Goal: Information Seeking & Learning: Learn about a topic

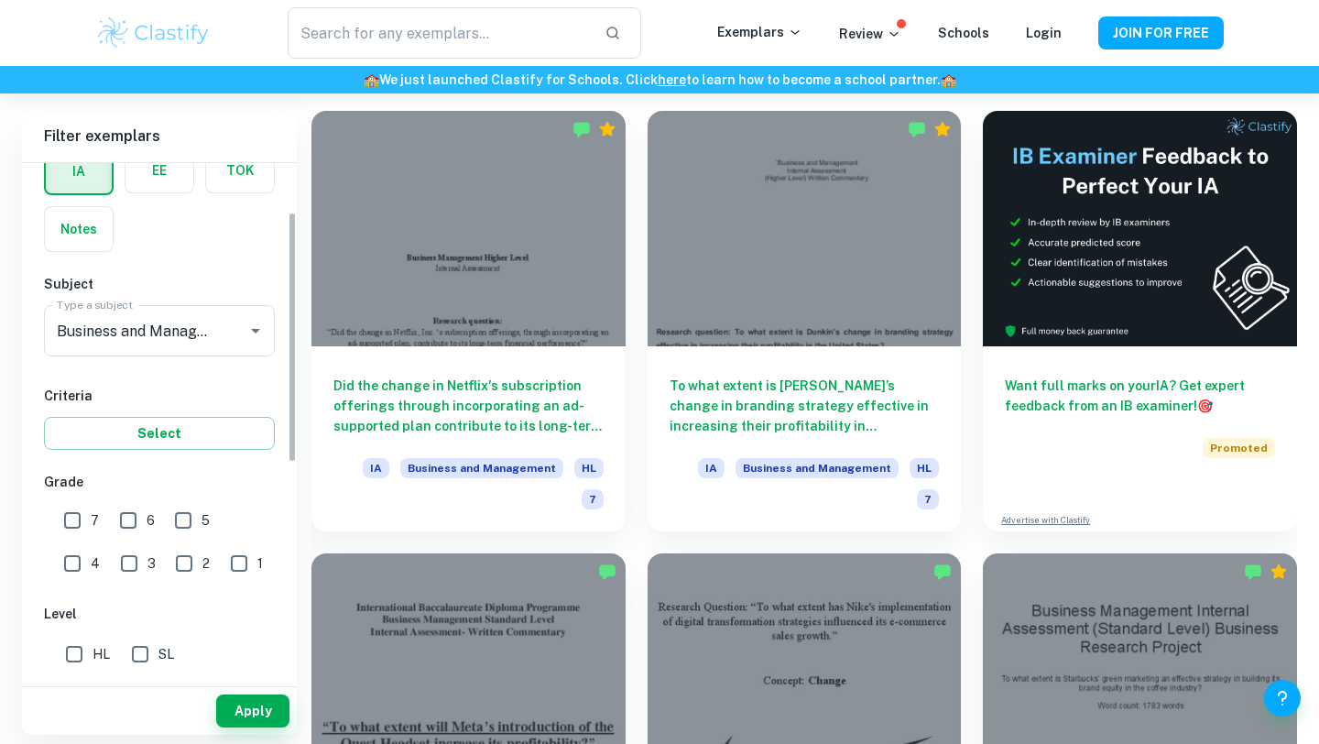
scroll to position [231, 0]
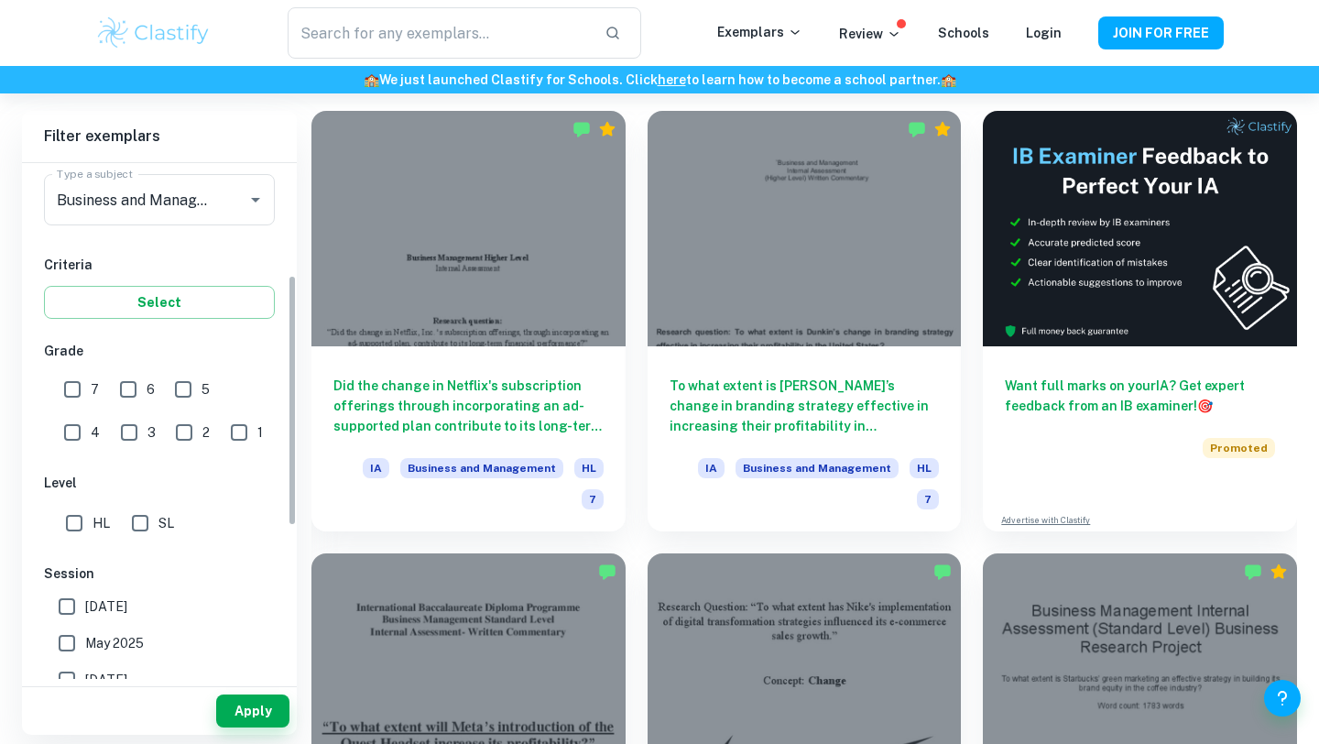
click at [71, 385] on input "7" at bounding box center [72, 389] width 37 height 37
checkbox input "true"
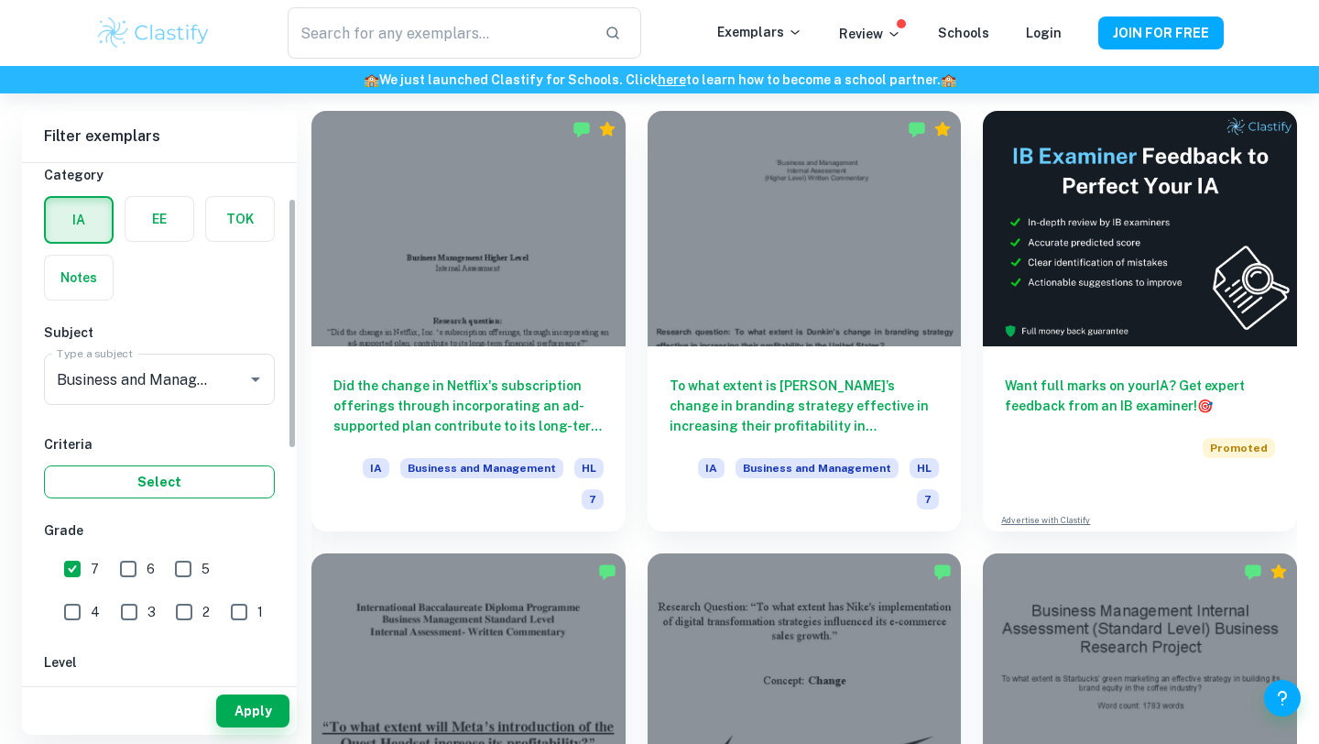
scroll to position [49, 0]
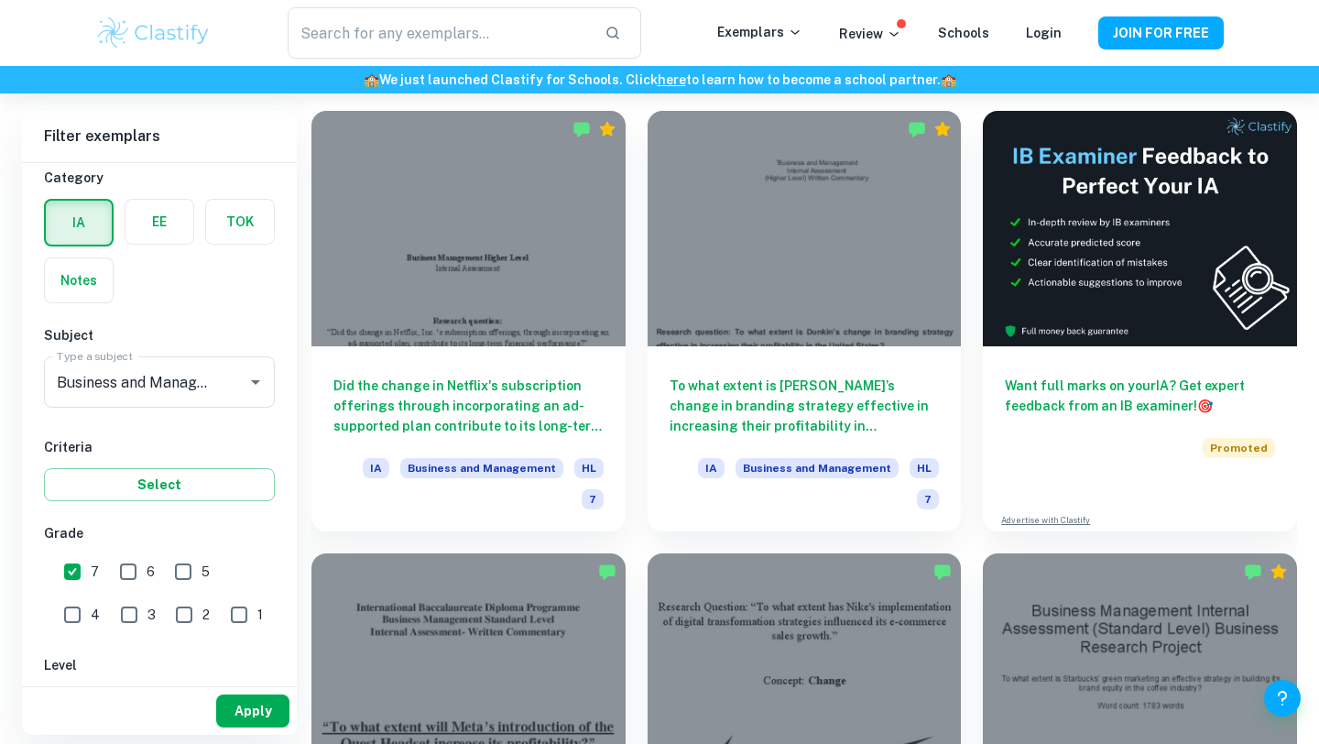
click at [249, 703] on button "Apply" at bounding box center [252, 710] width 73 height 33
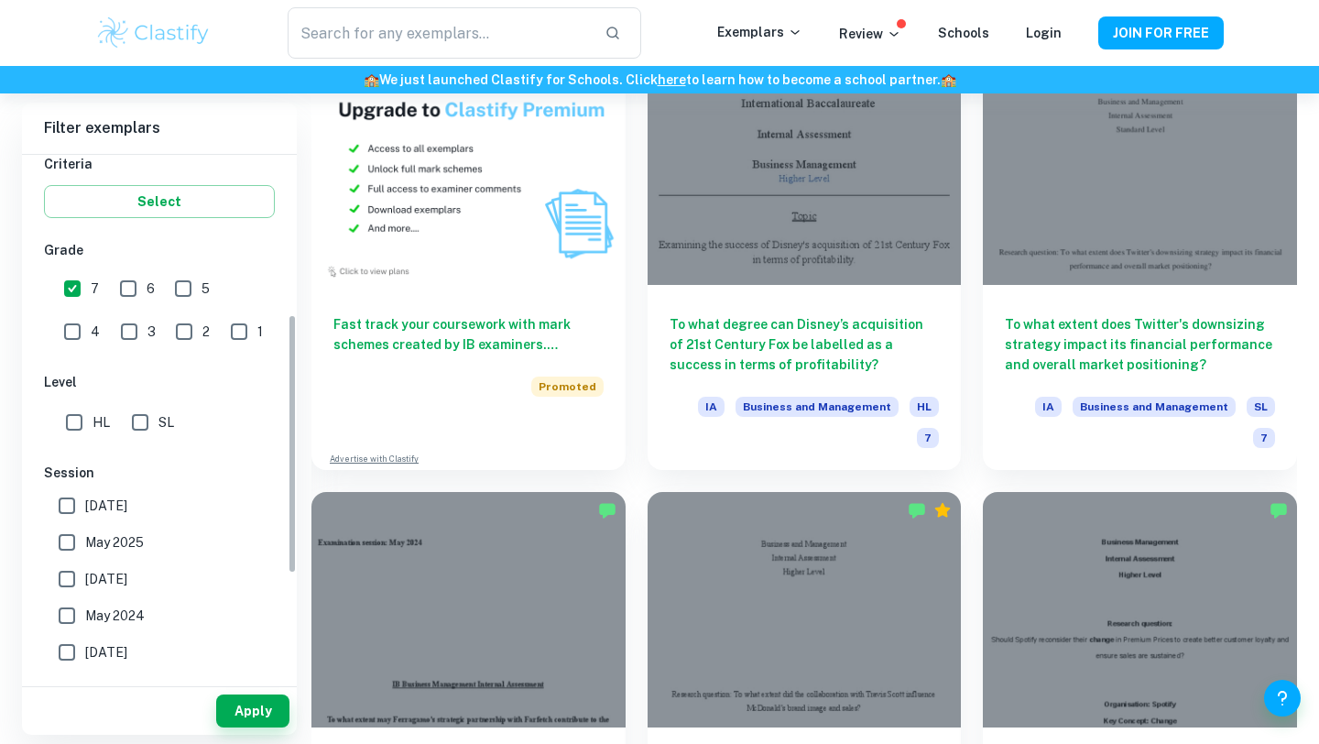
scroll to position [327, 0]
click at [77, 436] on input "HL" at bounding box center [74, 418] width 37 height 37
checkbox input "true"
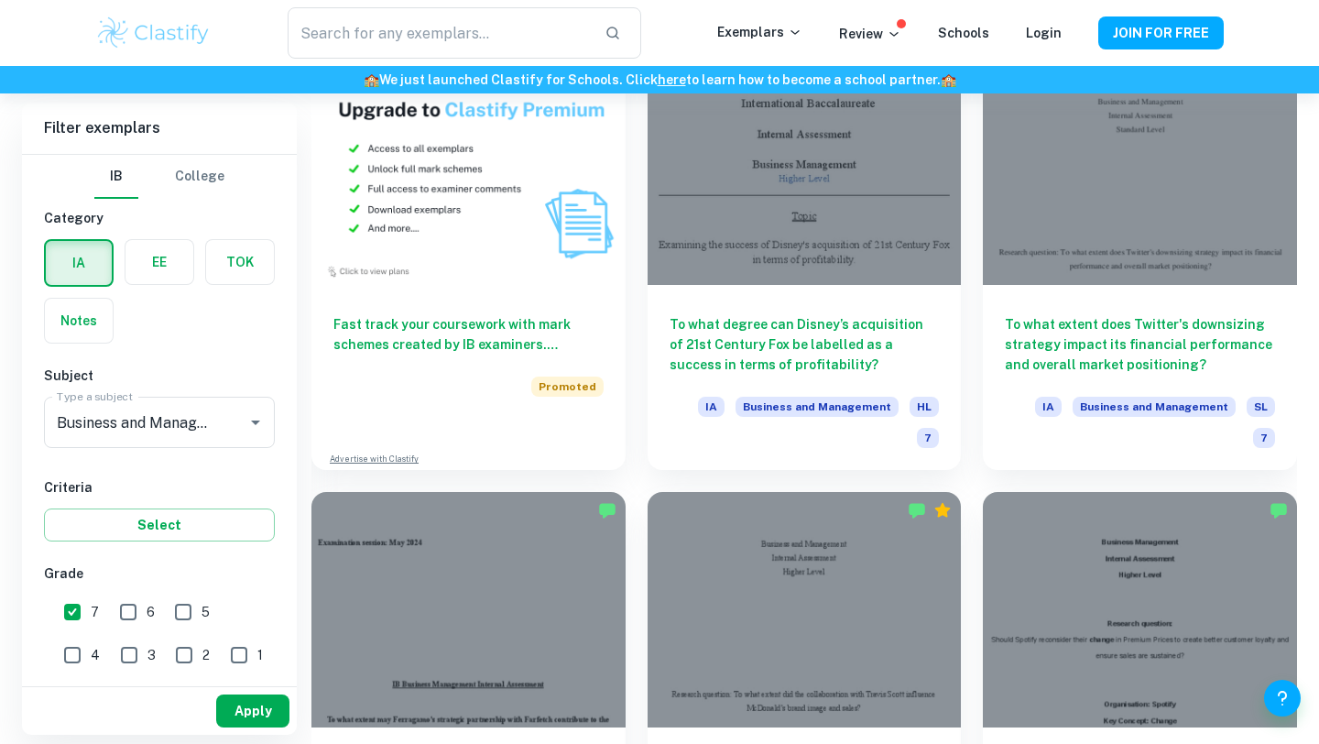
click at [265, 713] on button "Apply" at bounding box center [252, 710] width 73 height 33
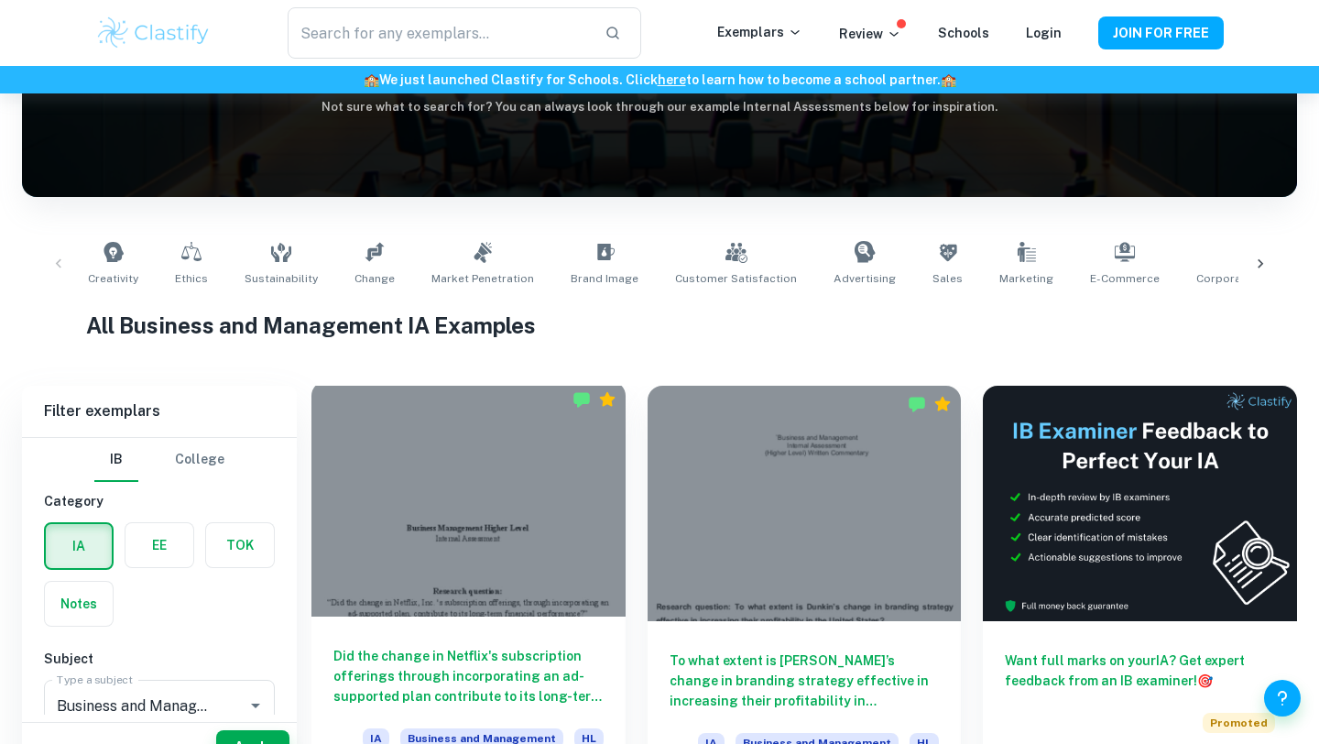
scroll to position [285, 0]
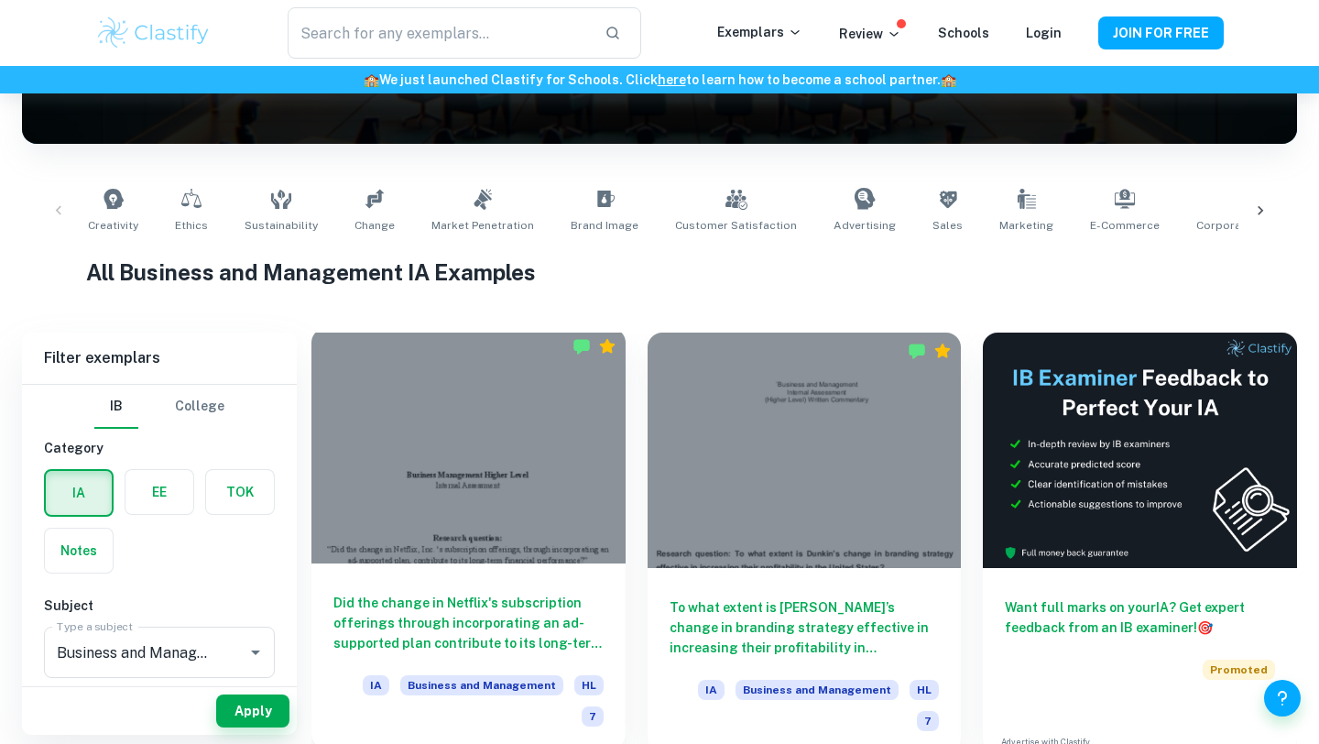
click at [537, 437] on div at bounding box center [468, 445] width 314 height 235
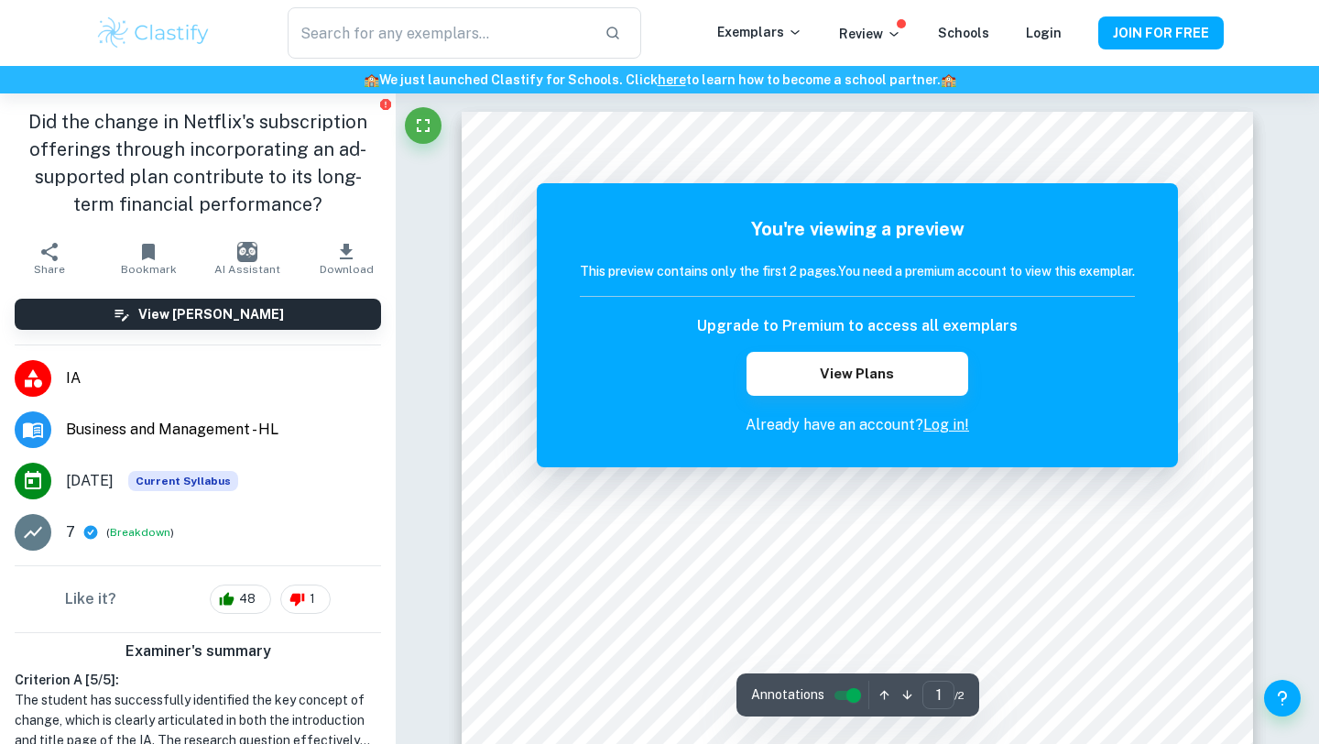
click at [952, 426] on link "Log in!" at bounding box center [946, 424] width 46 height 17
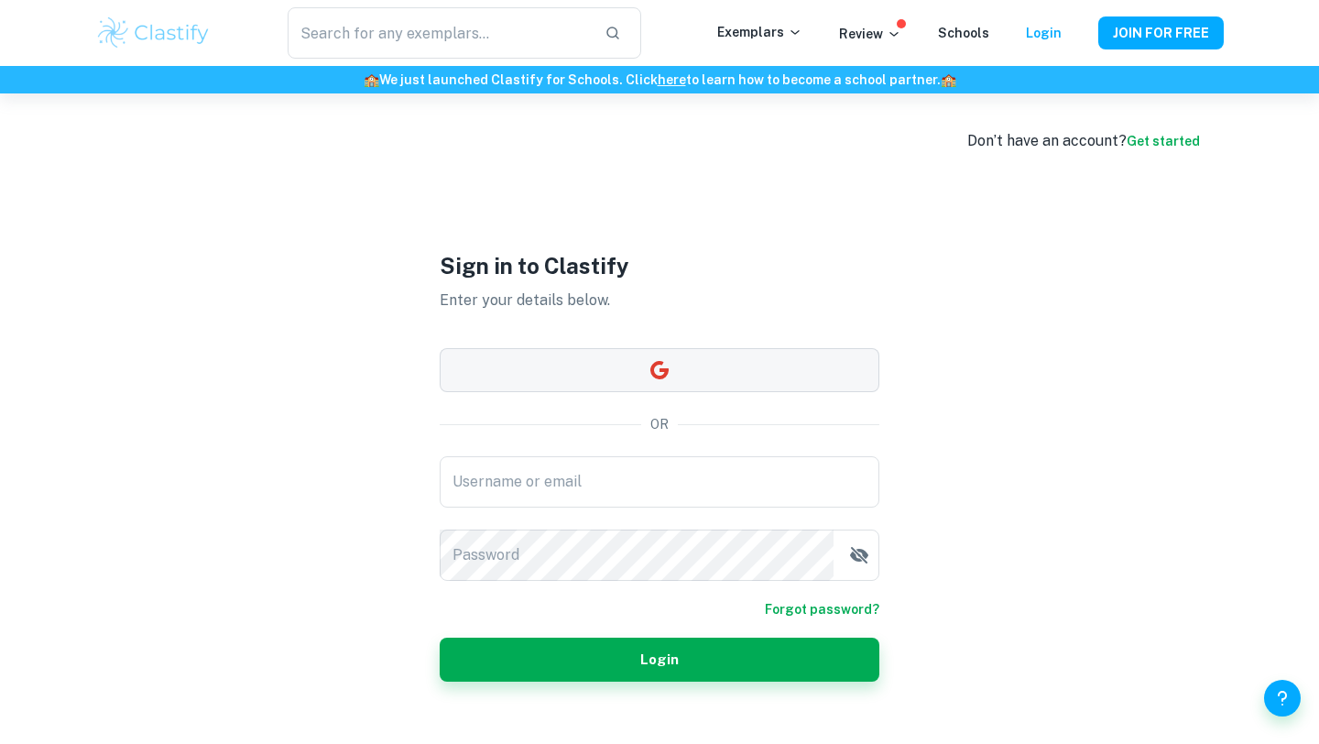
click at [641, 375] on button "button" at bounding box center [660, 370] width 440 height 44
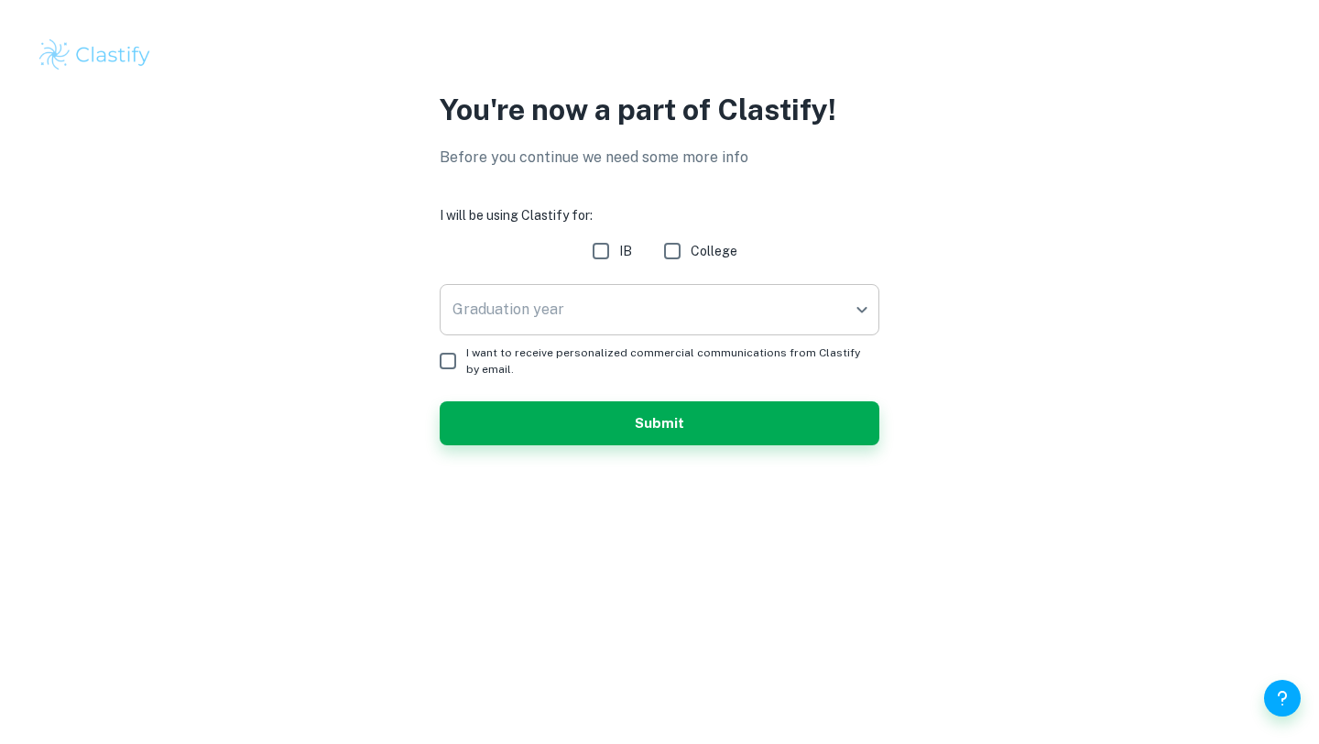
click at [710, 308] on body "We value your privacy We use cookies to enhance your browsing experience, serve…" at bounding box center [659, 372] width 1319 height 744
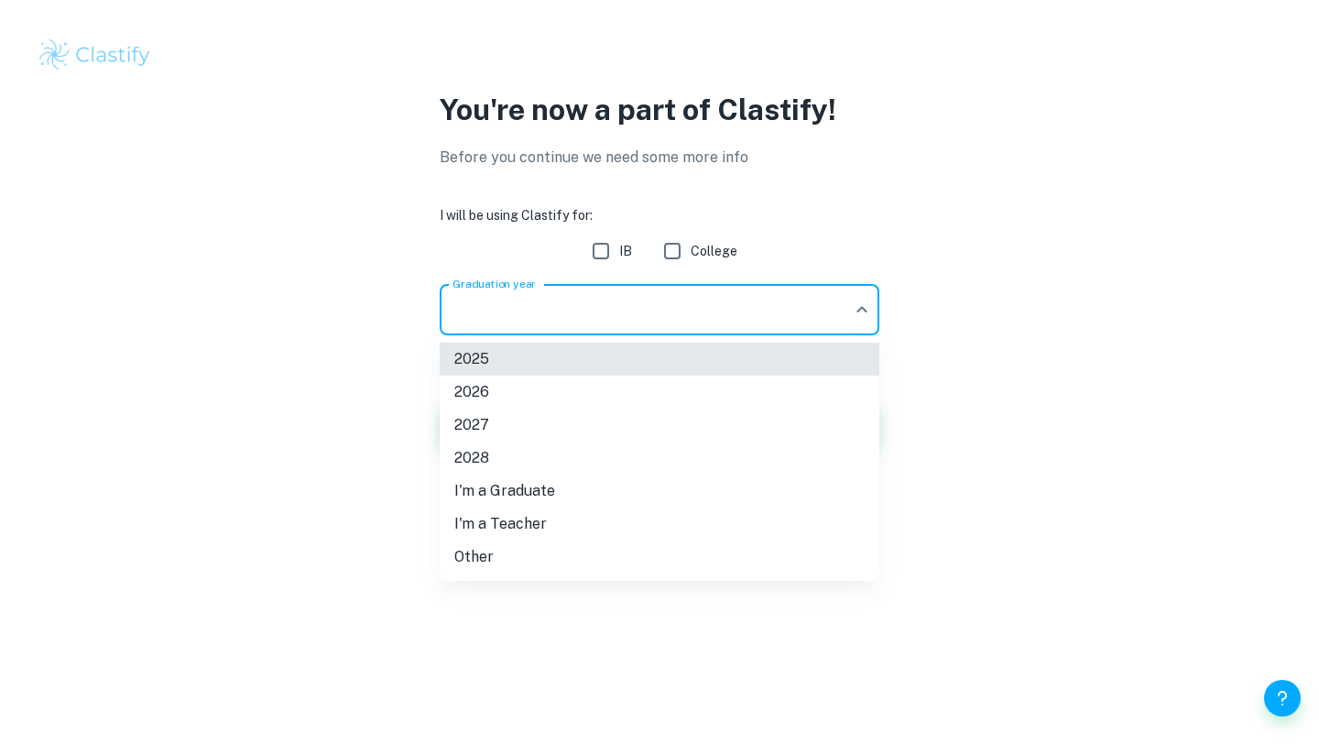
click at [581, 386] on li "2026" at bounding box center [660, 391] width 440 height 33
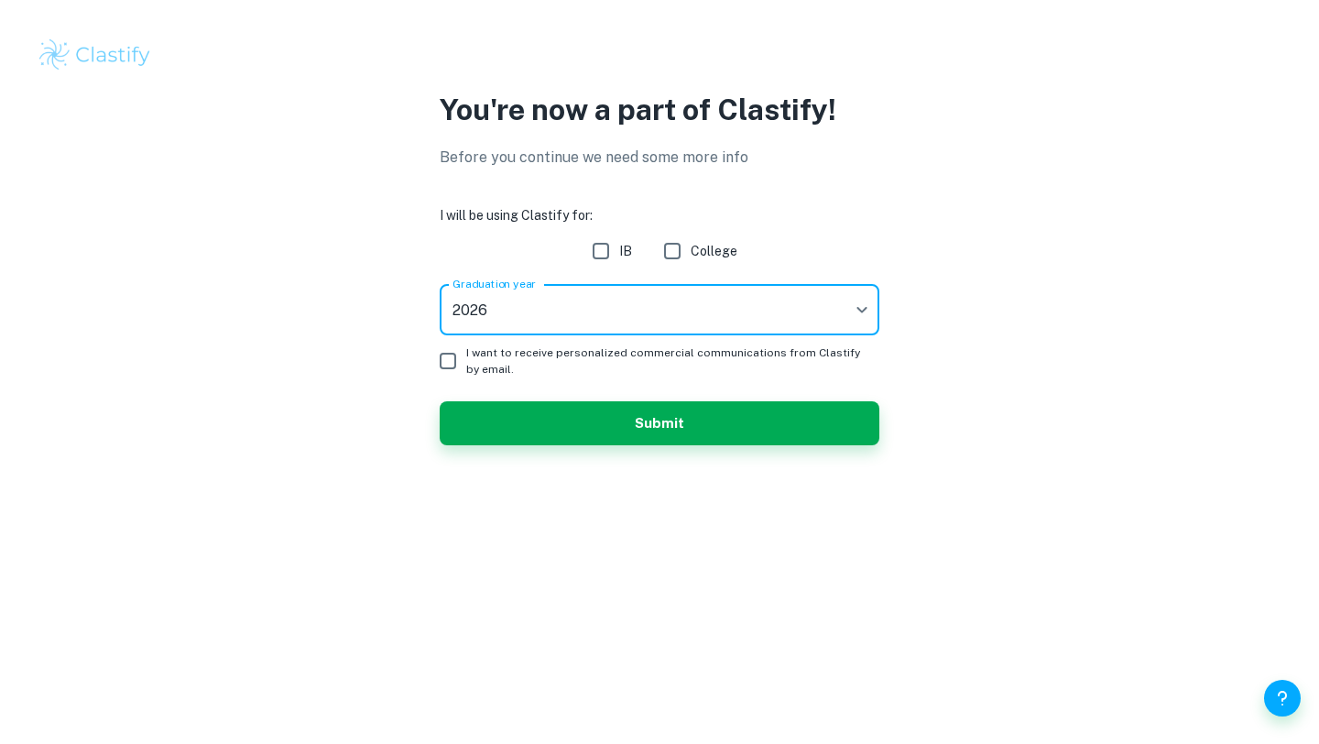
click at [535, 352] on span "I want to receive personalized commercial communications from Clastify by email." at bounding box center [665, 360] width 398 height 33
click at [466, 352] on input "I want to receive personalized commercial communications from Clastify by email." at bounding box center [447, 360] width 37 height 37
checkbox input "true"
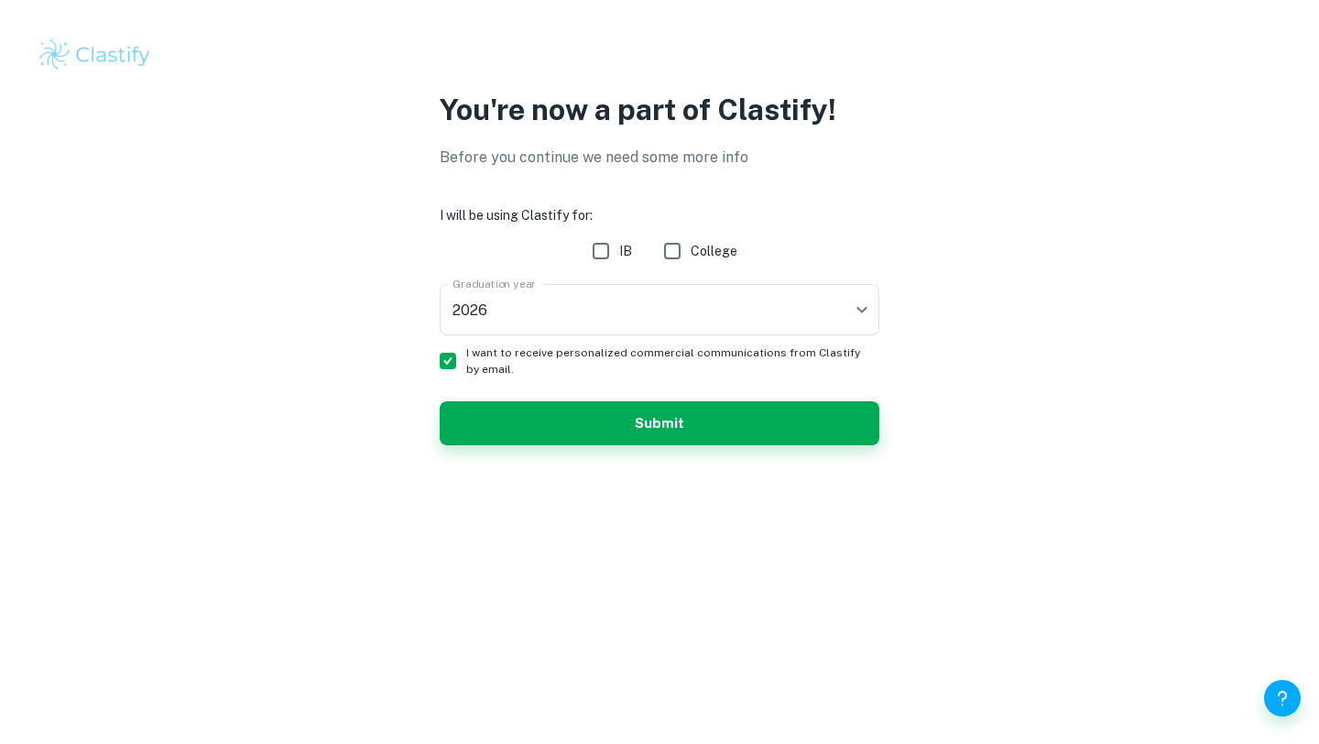
click at [602, 247] on input "IB" at bounding box center [600, 251] width 37 height 37
checkbox input "true"
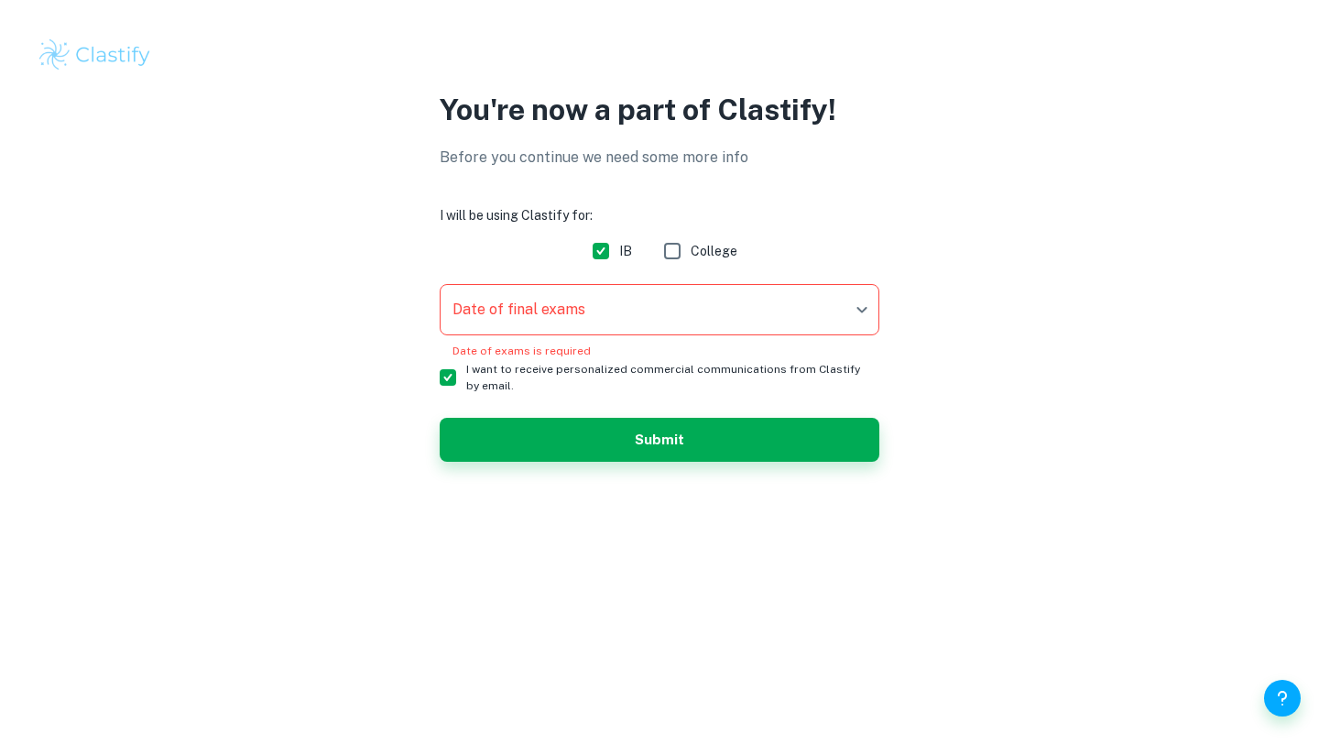
click at [602, 491] on div "You're now a part of Clastify! Before you continue we need some more info I wil…" at bounding box center [659, 285] width 1319 height 571
click at [622, 304] on body "We value your privacy We use cookies to enhance your browsing experience, serve…" at bounding box center [659, 372] width 1319 height 744
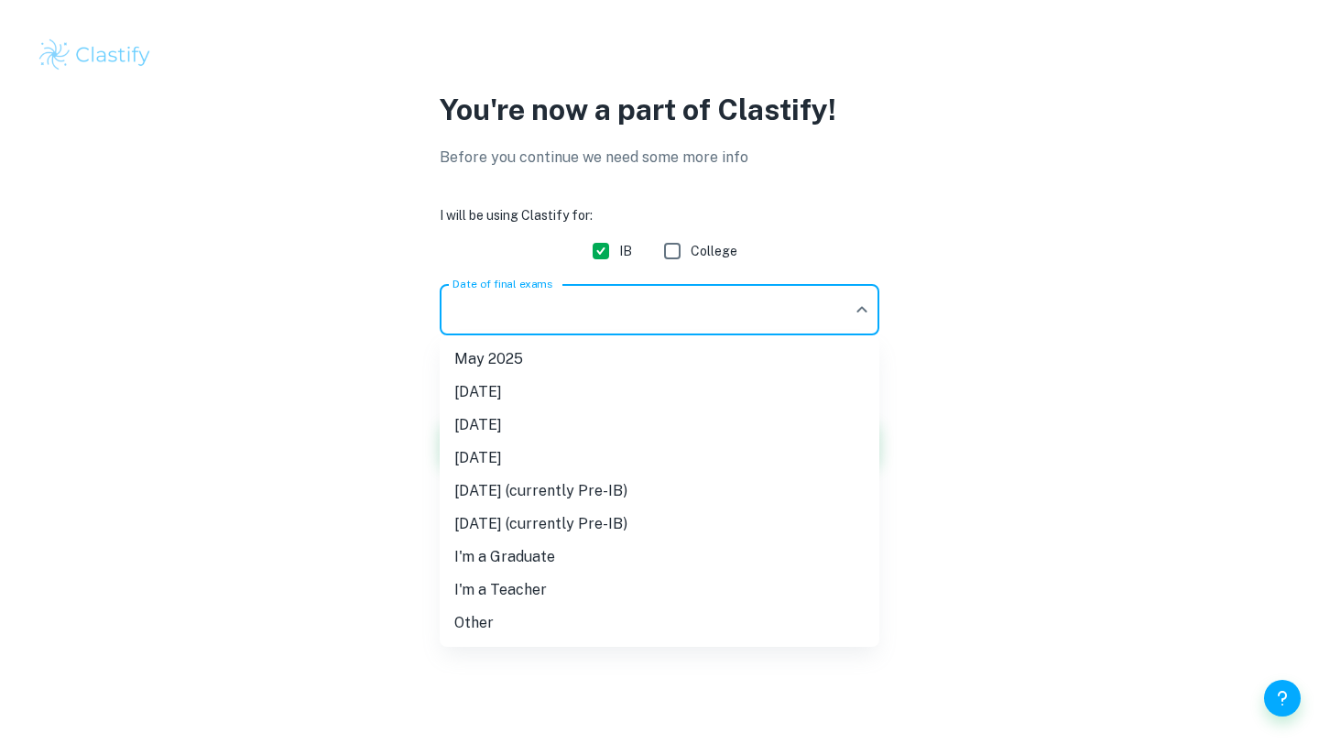
click at [557, 363] on li "May 2025" at bounding box center [660, 358] width 440 height 33
type input "M25"
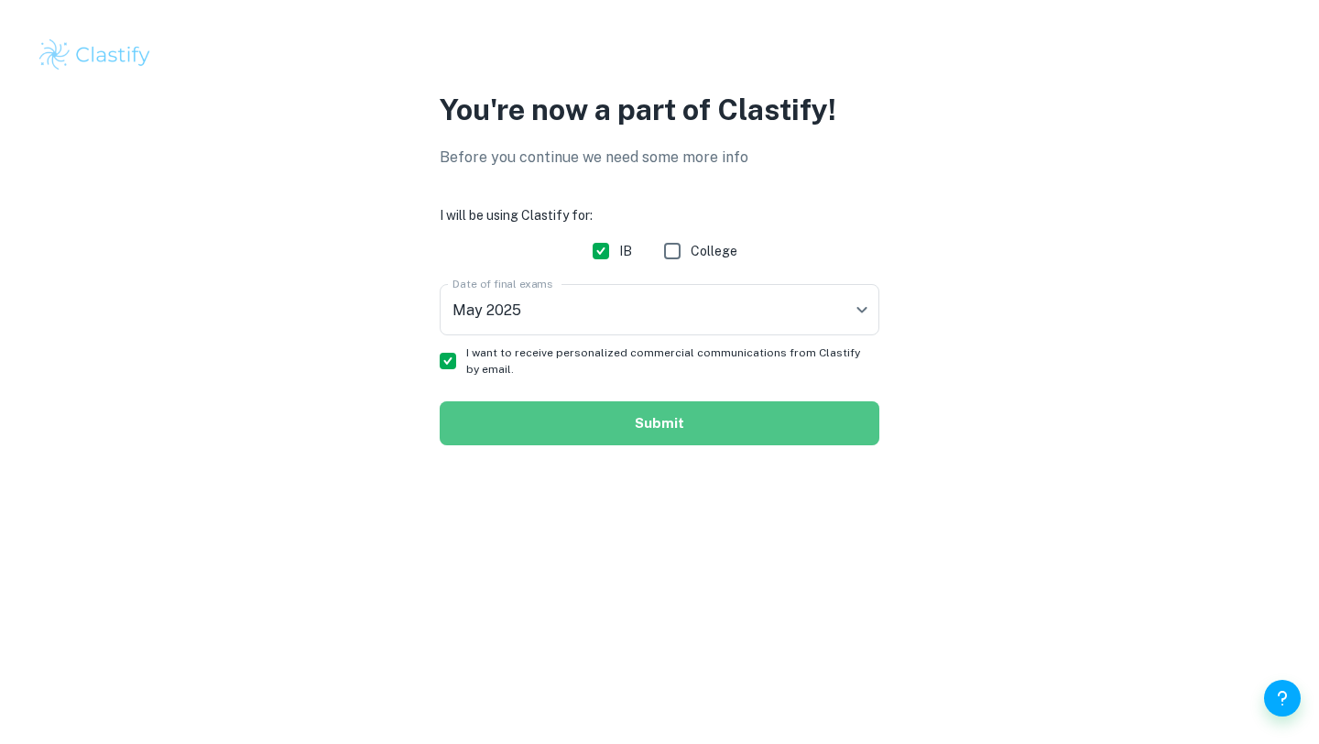
click at [538, 419] on button "Submit" at bounding box center [660, 423] width 440 height 44
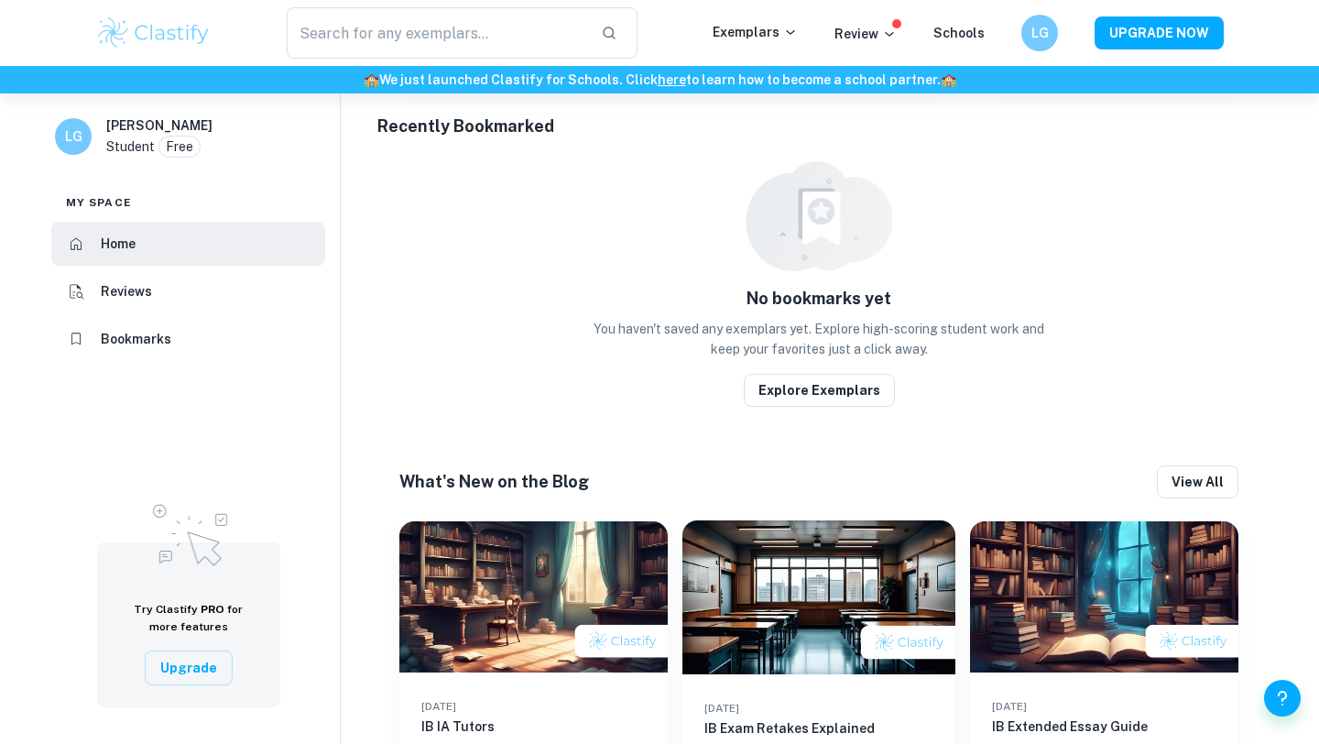
scroll to position [676, 0]
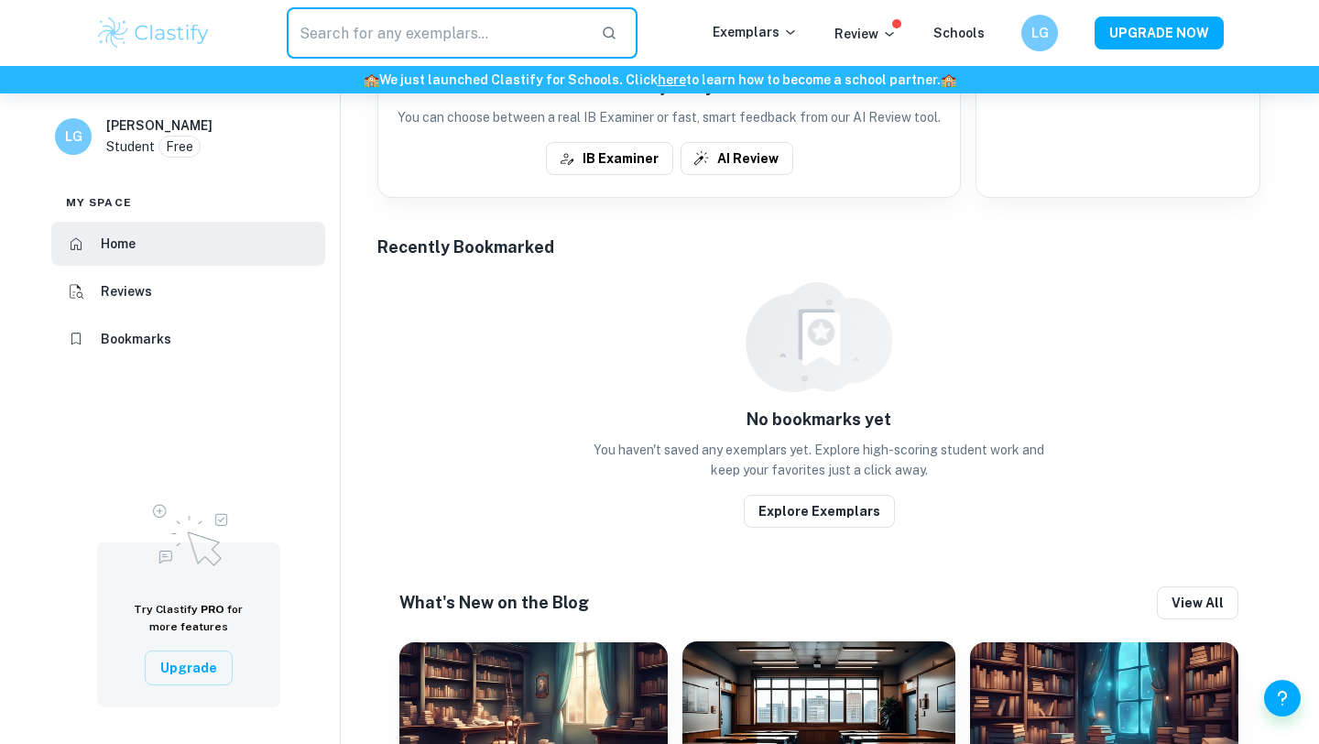
click at [399, 17] on input "text" at bounding box center [436, 32] width 299 height 51
type input "I"
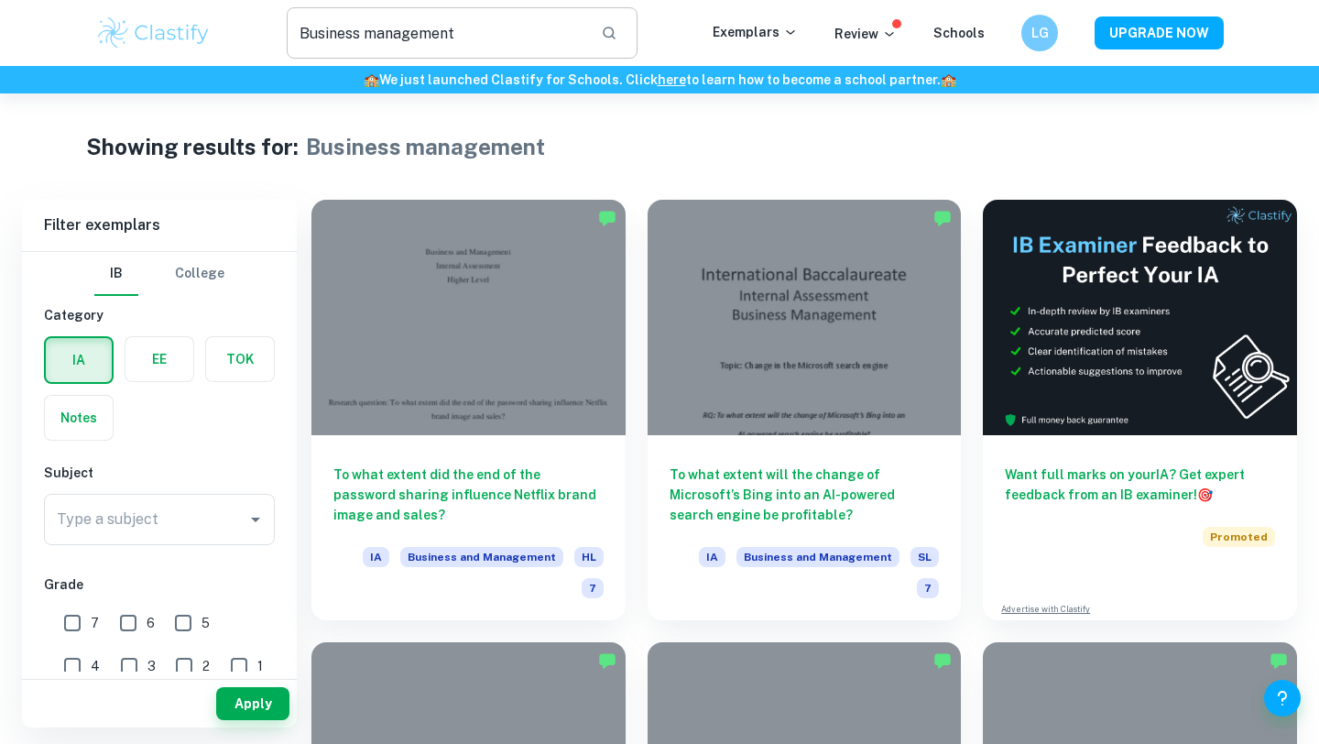
click at [492, 44] on input "Business management" at bounding box center [436, 32] width 299 height 51
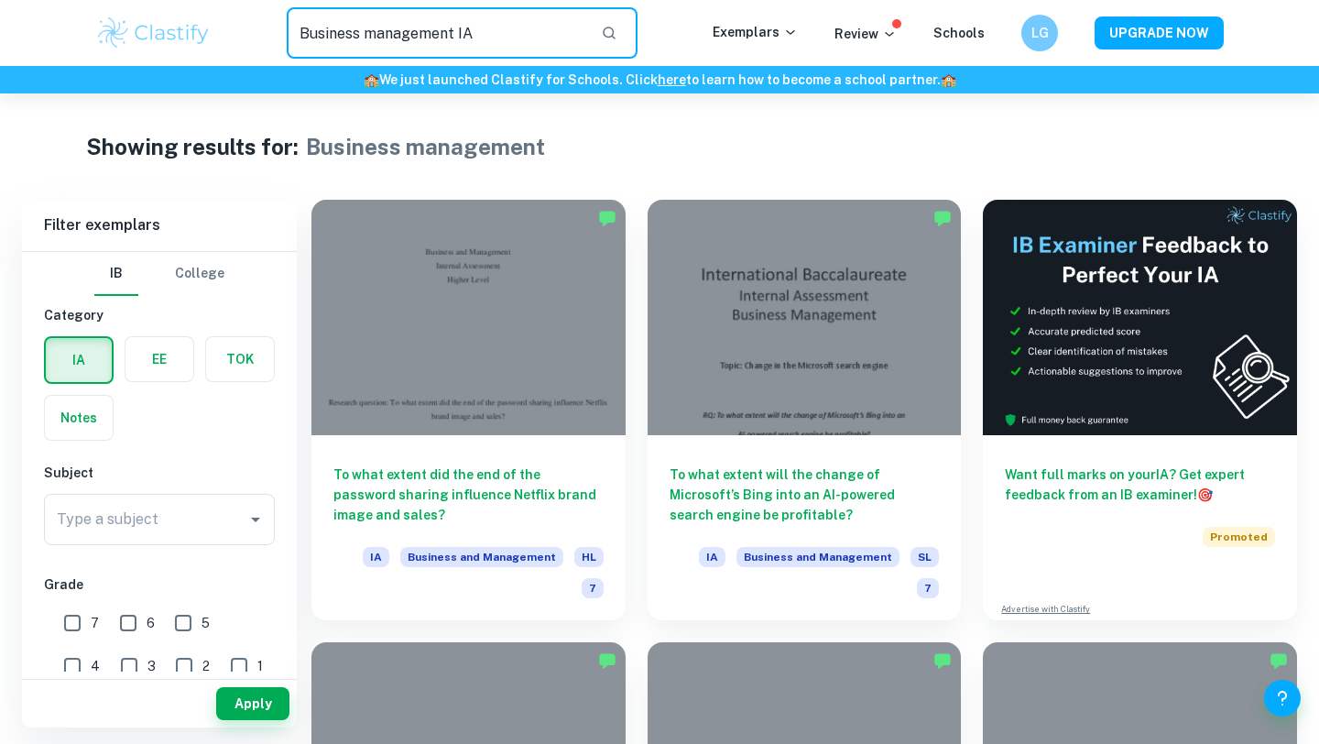
type input "Business management IA"
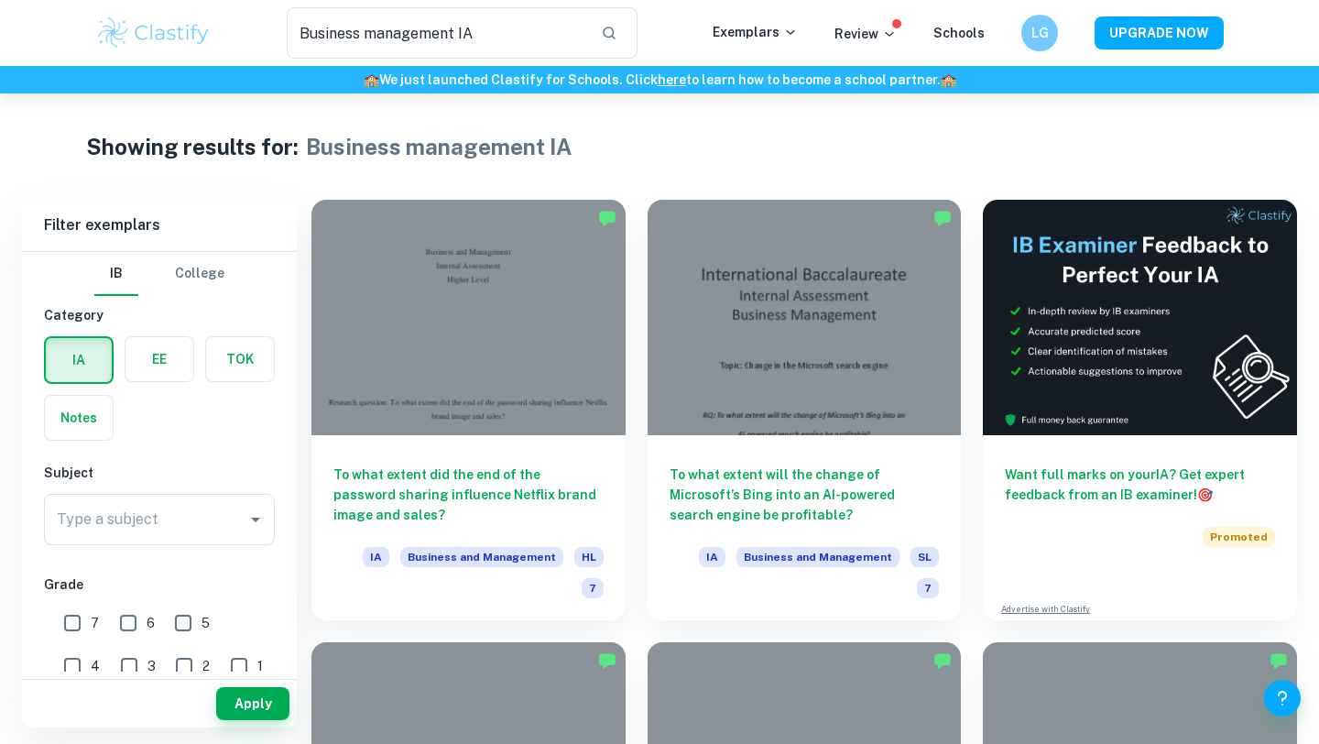
scroll to position [55, 0]
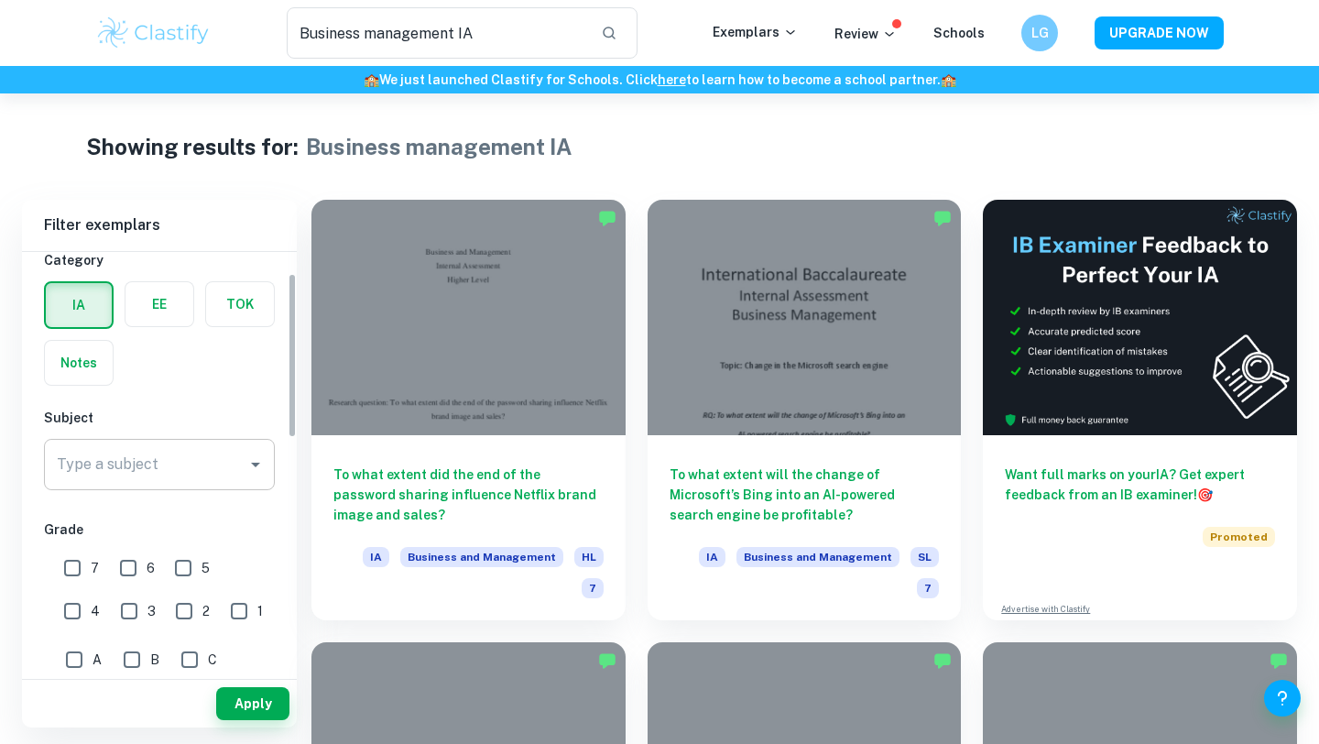
click at [150, 466] on input "Type a subject" at bounding box center [145, 464] width 187 height 35
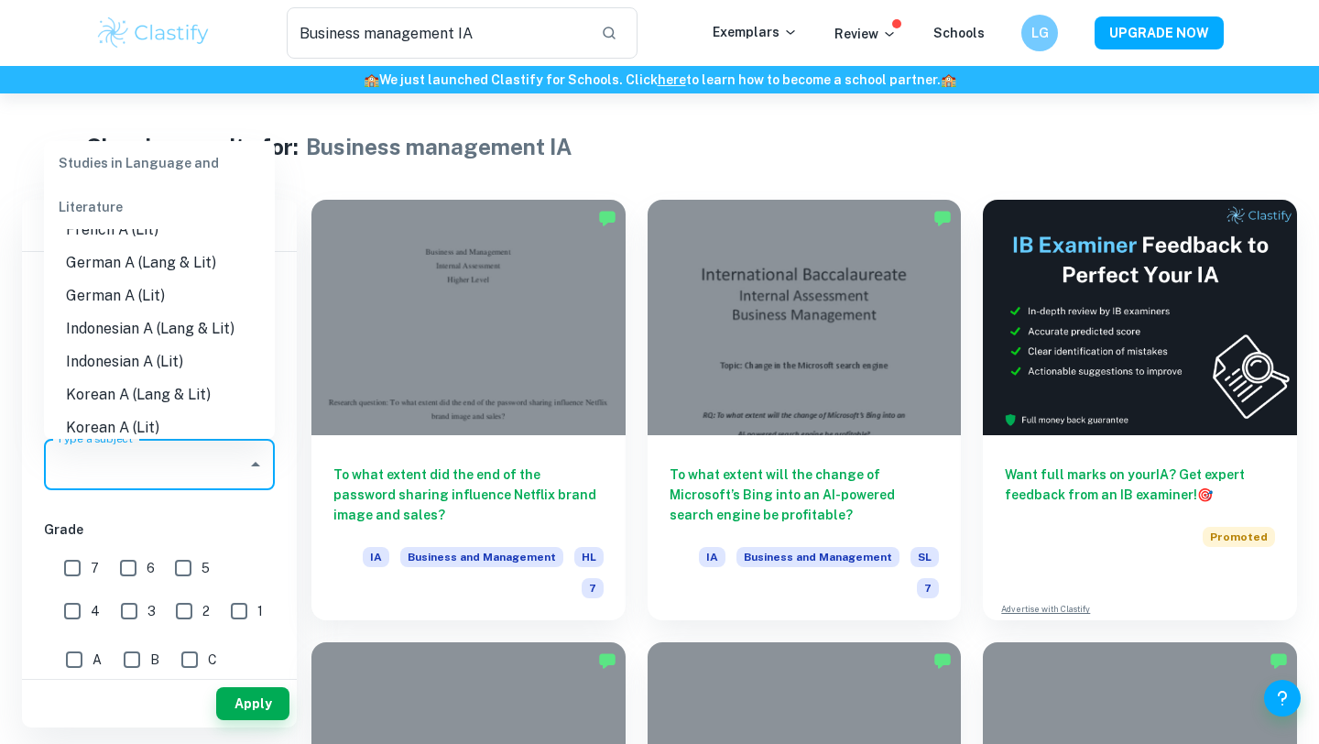
scroll to position [519, 0]
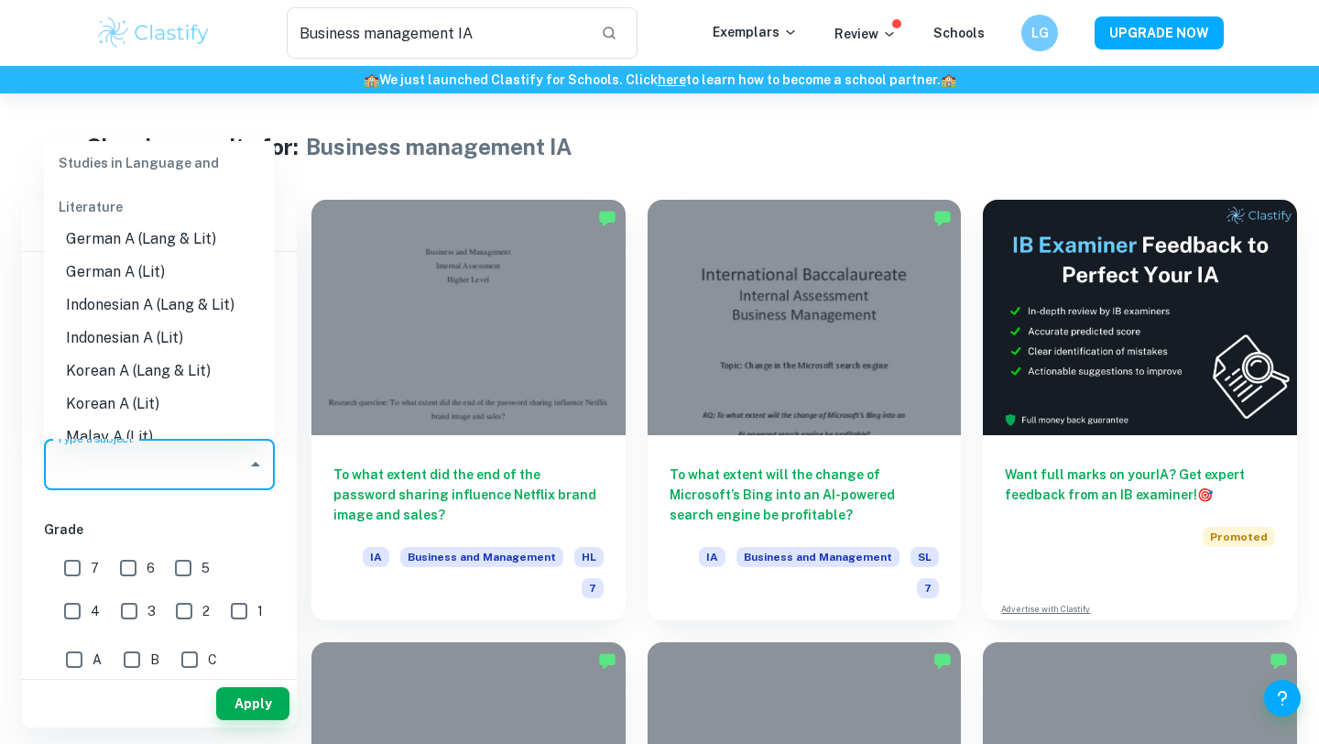
click at [148, 156] on div "Studies in Language and Literature" at bounding box center [159, 185] width 231 height 88
click at [148, 179] on div "Studies in Language and Literature" at bounding box center [159, 185] width 231 height 88
click at [150, 165] on div "Studies in Language and Literature" at bounding box center [159, 185] width 231 height 88
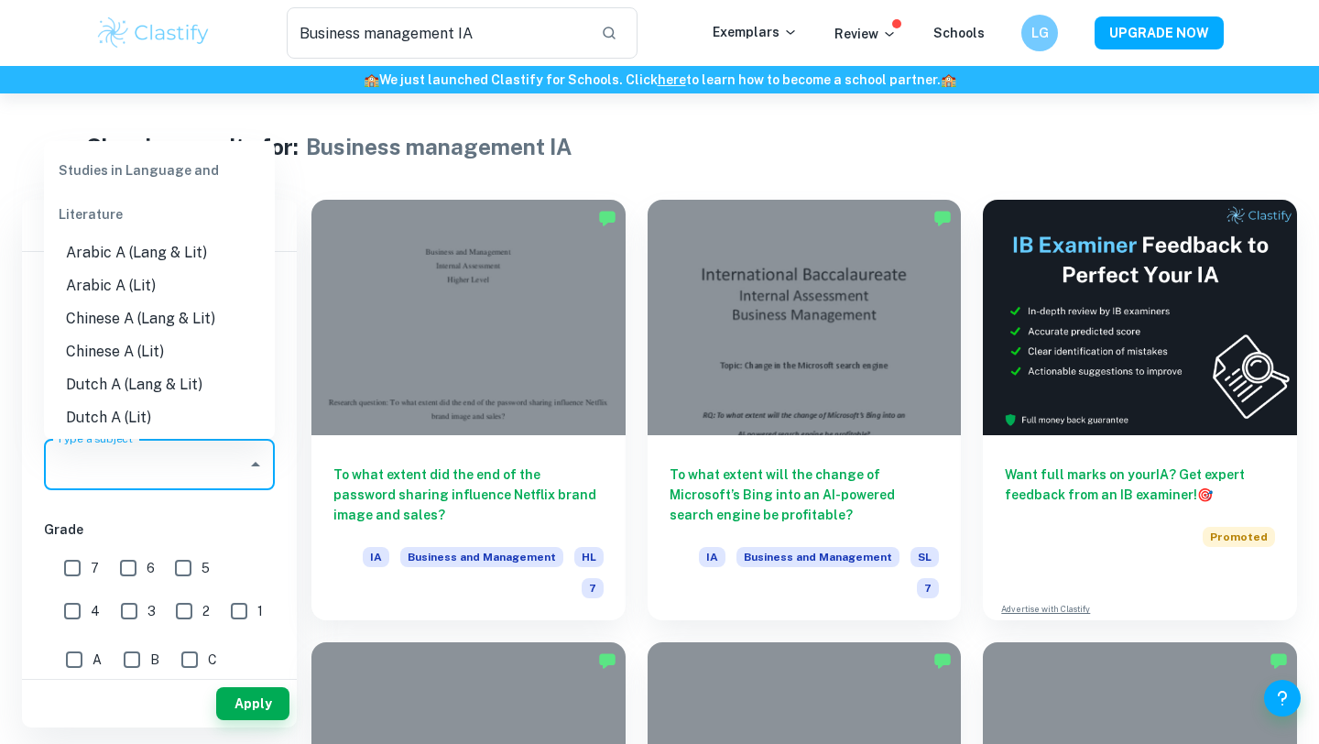
click at [147, 464] on input "Type a subject" at bounding box center [145, 464] width 187 height 35
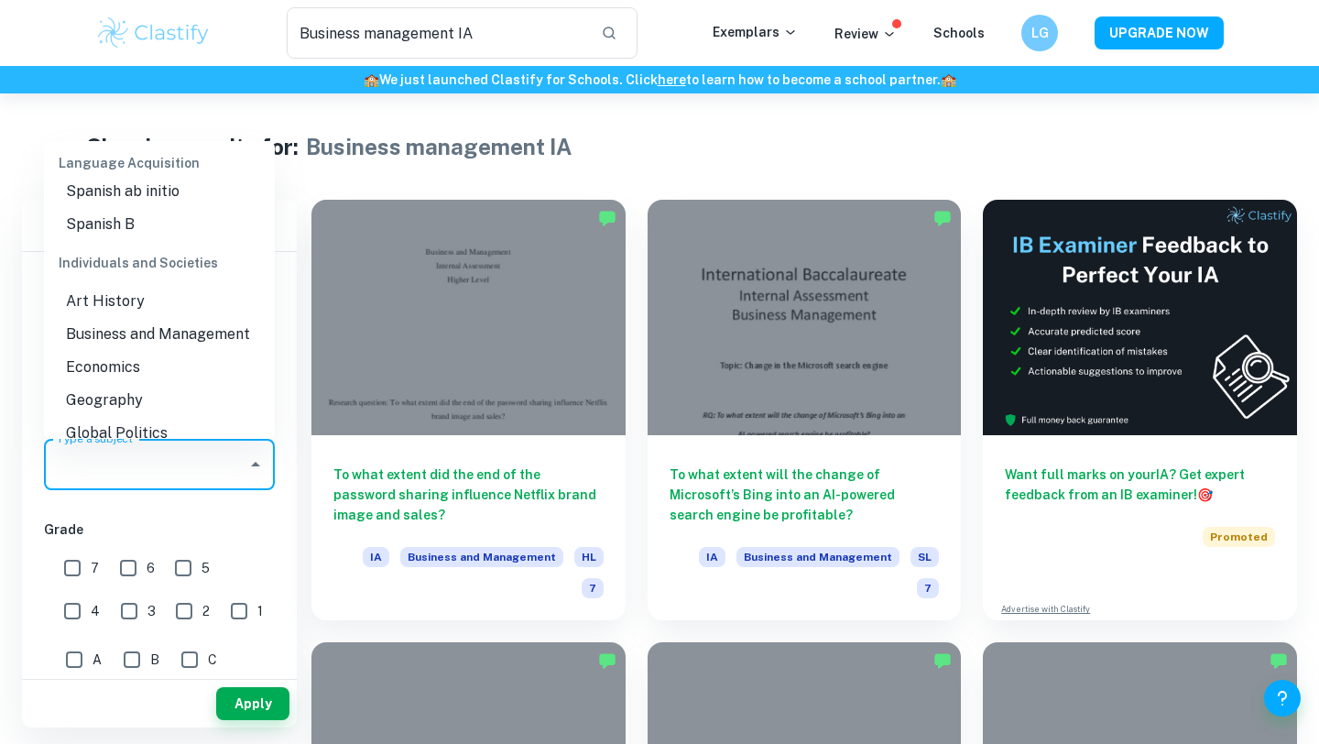
scroll to position [1699, 0]
click at [130, 317] on li "Business and Management" at bounding box center [159, 333] width 231 height 33
type input "Business and Management"
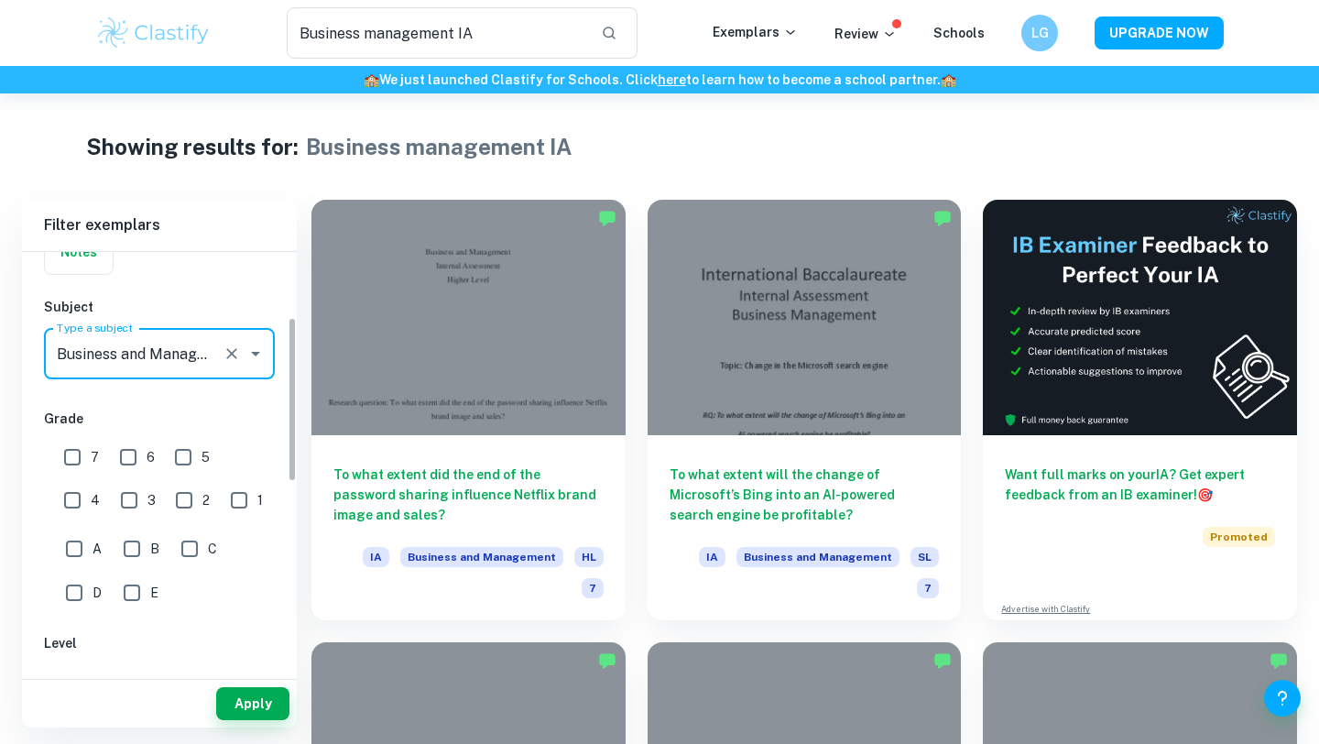
click at [73, 445] on input "7" at bounding box center [72, 457] width 37 height 37
checkbox input "true"
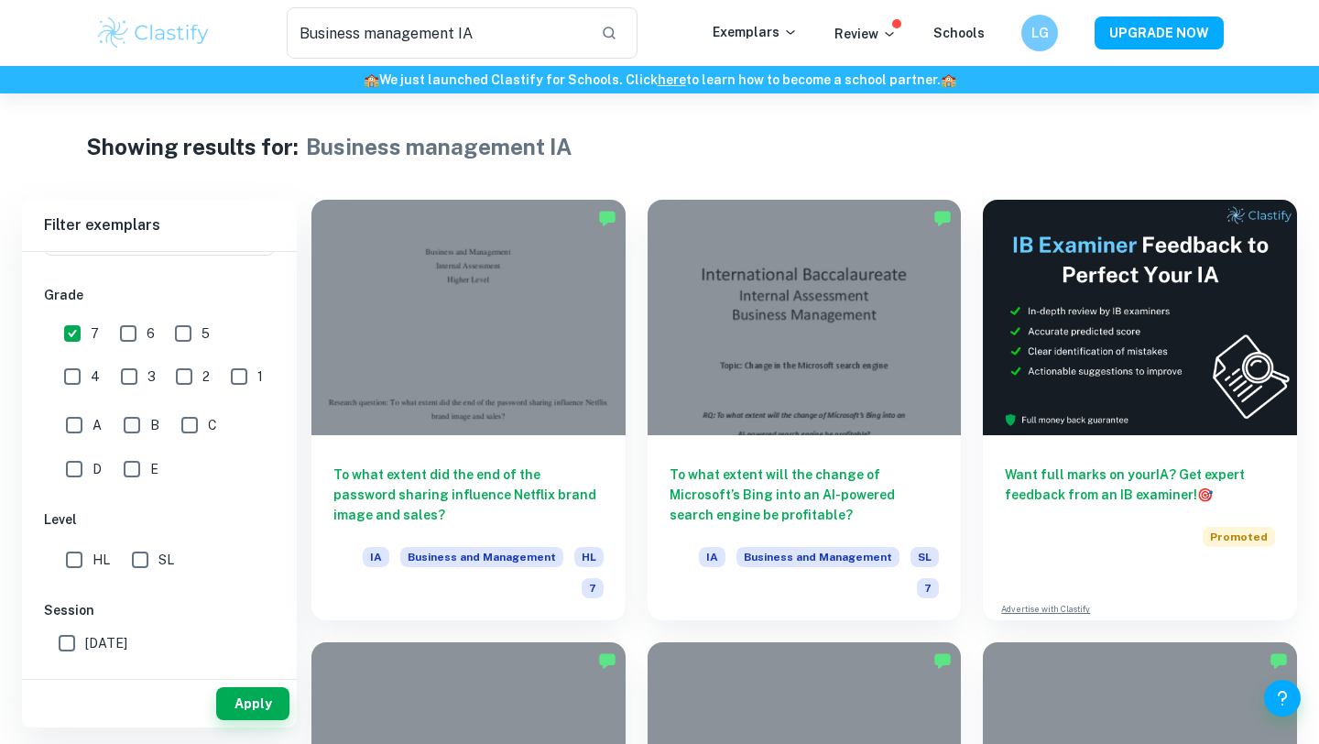
scroll to position [331, 0]
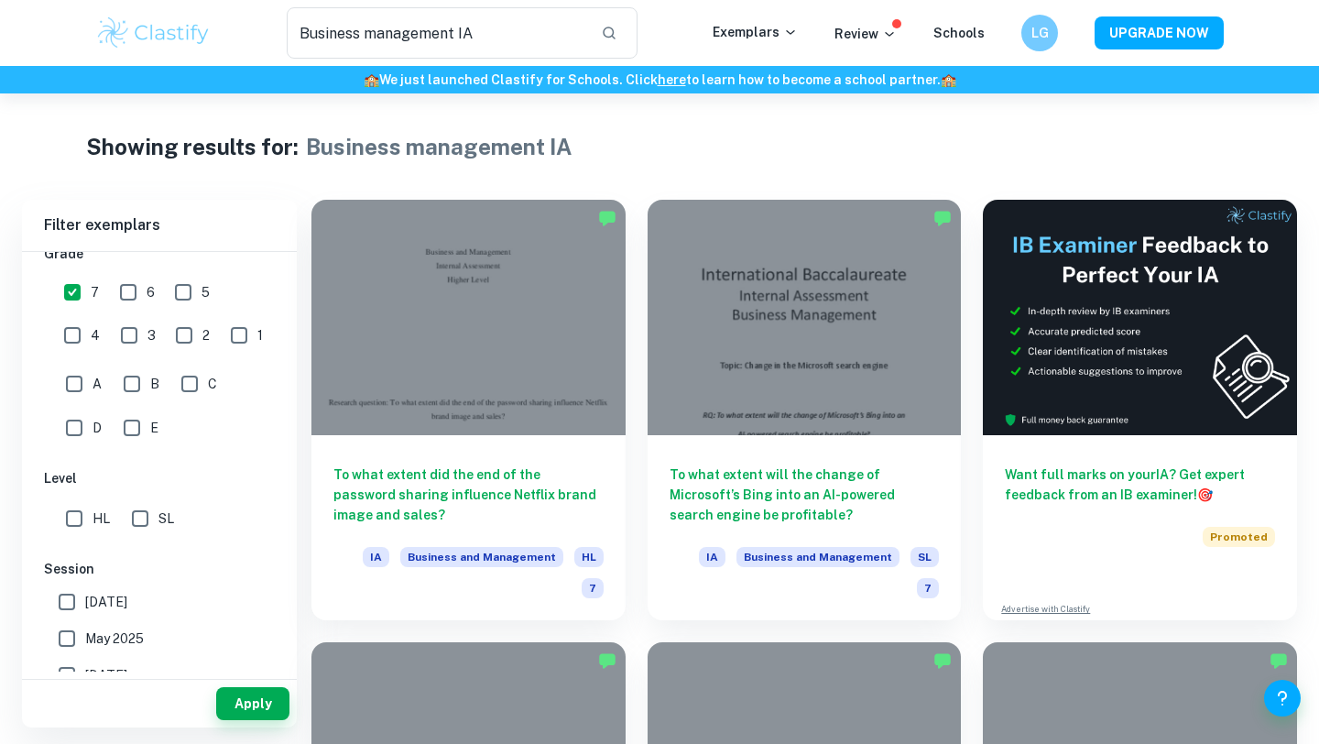
click at [80, 516] on input "HL" at bounding box center [74, 518] width 37 height 37
checkbox input "true"
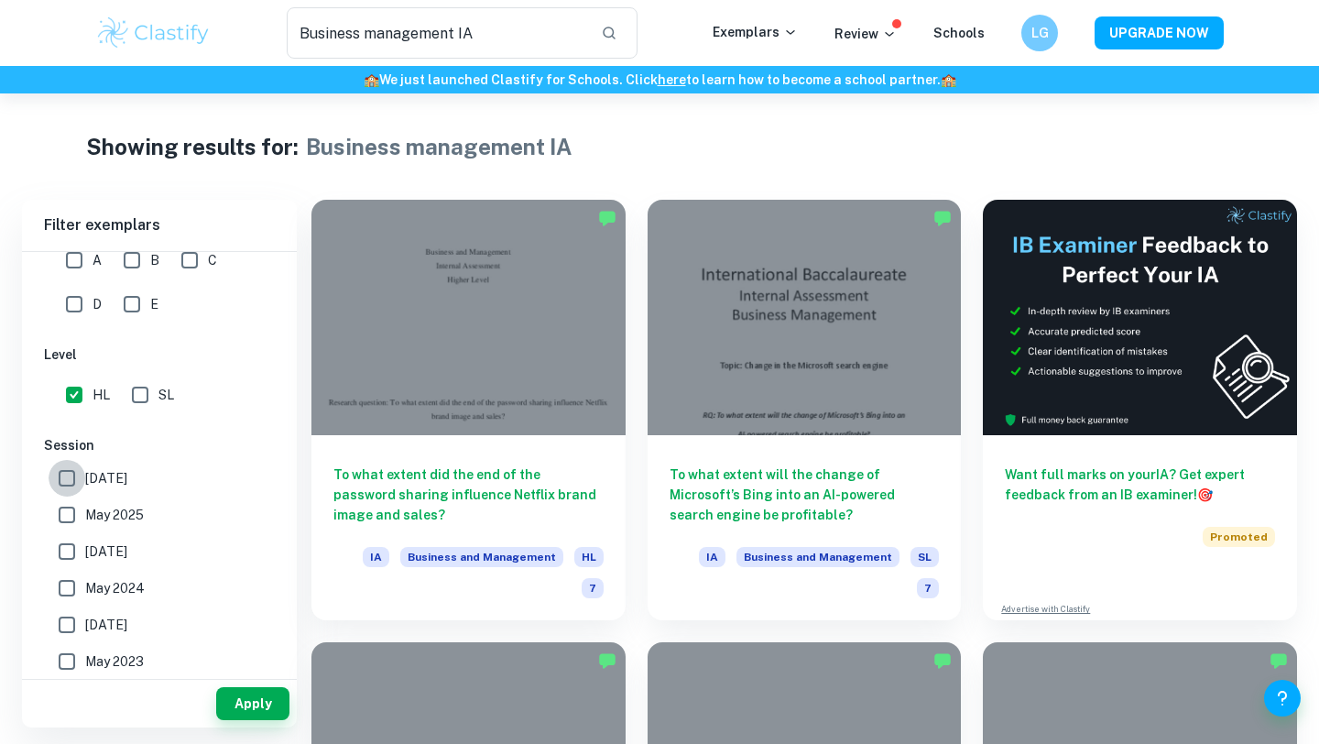
click at [81, 462] on input "[DATE]" at bounding box center [67, 478] width 37 height 37
checkbox input "true"
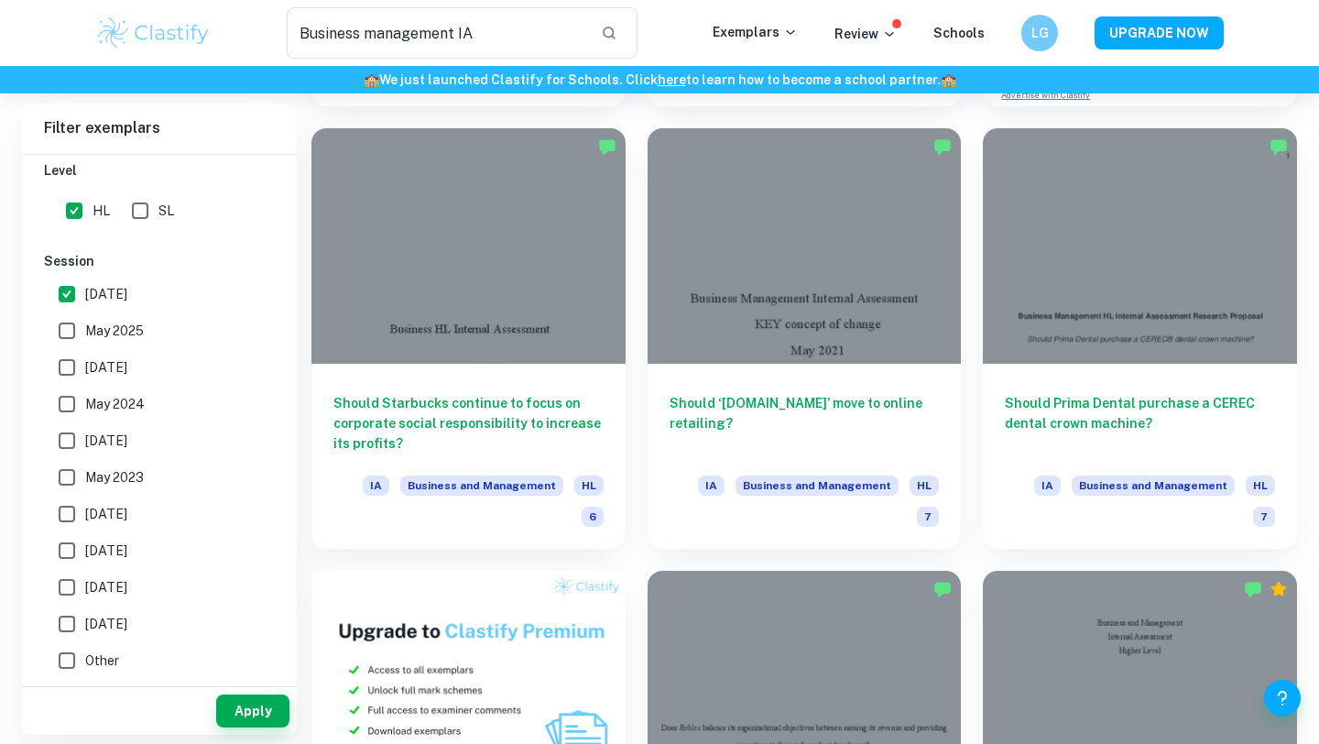
scroll to position [749, 0]
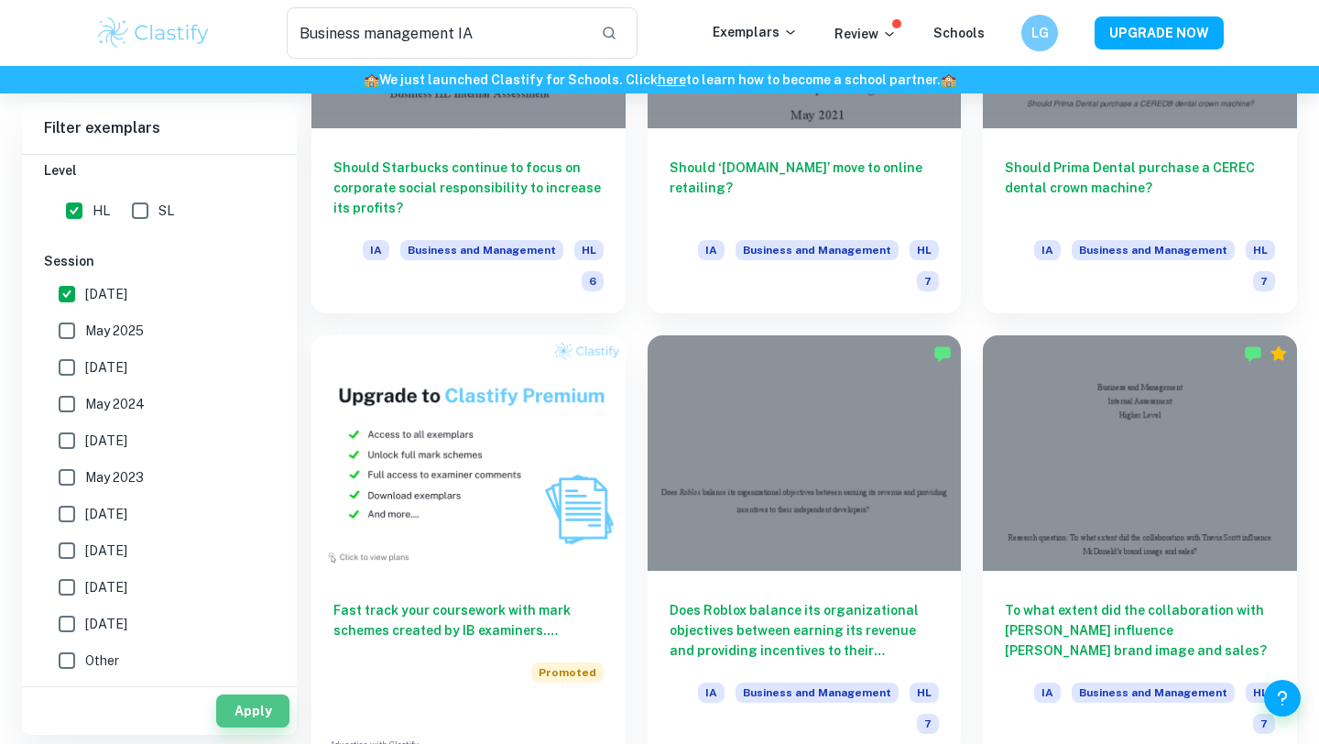
drag, startPoint x: 251, startPoint y: 714, endPoint x: 251, endPoint y: 624, distance: 90.7
click at [251, 714] on button "Apply" at bounding box center [252, 710] width 73 height 33
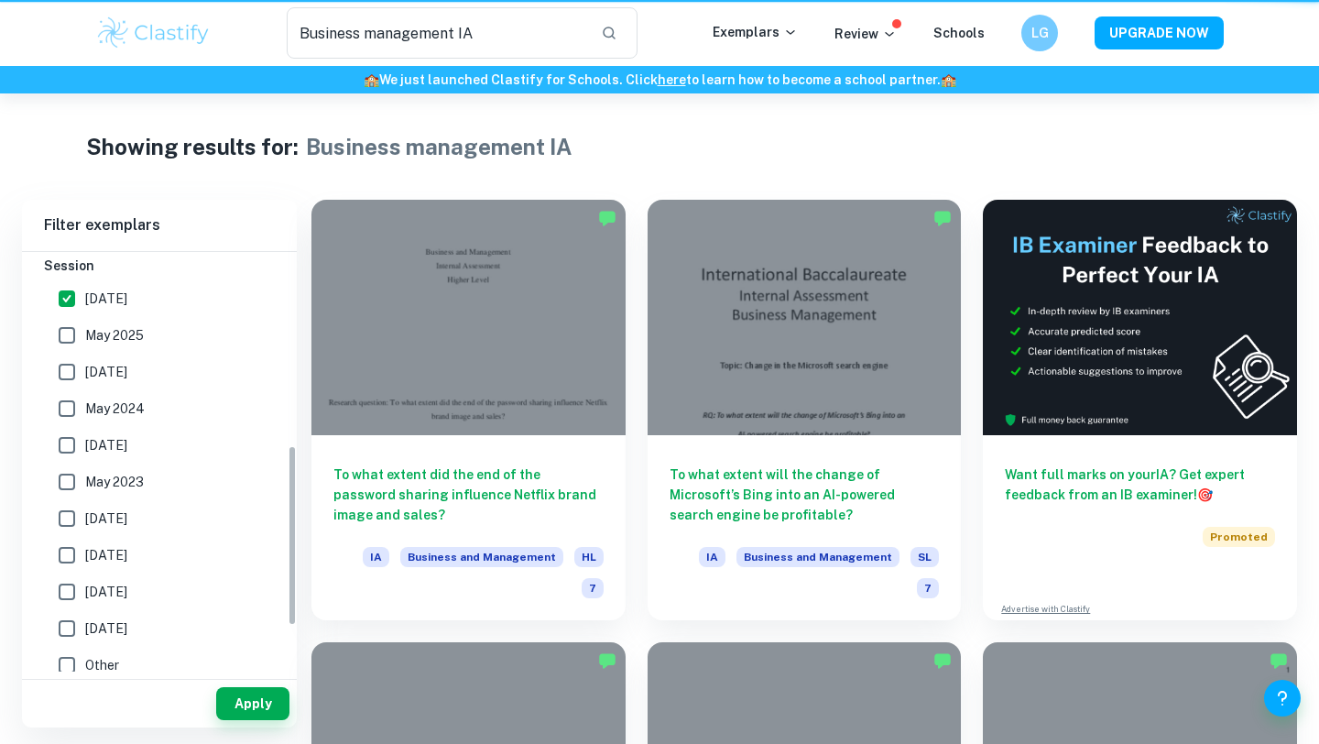
scroll to position [449, 0]
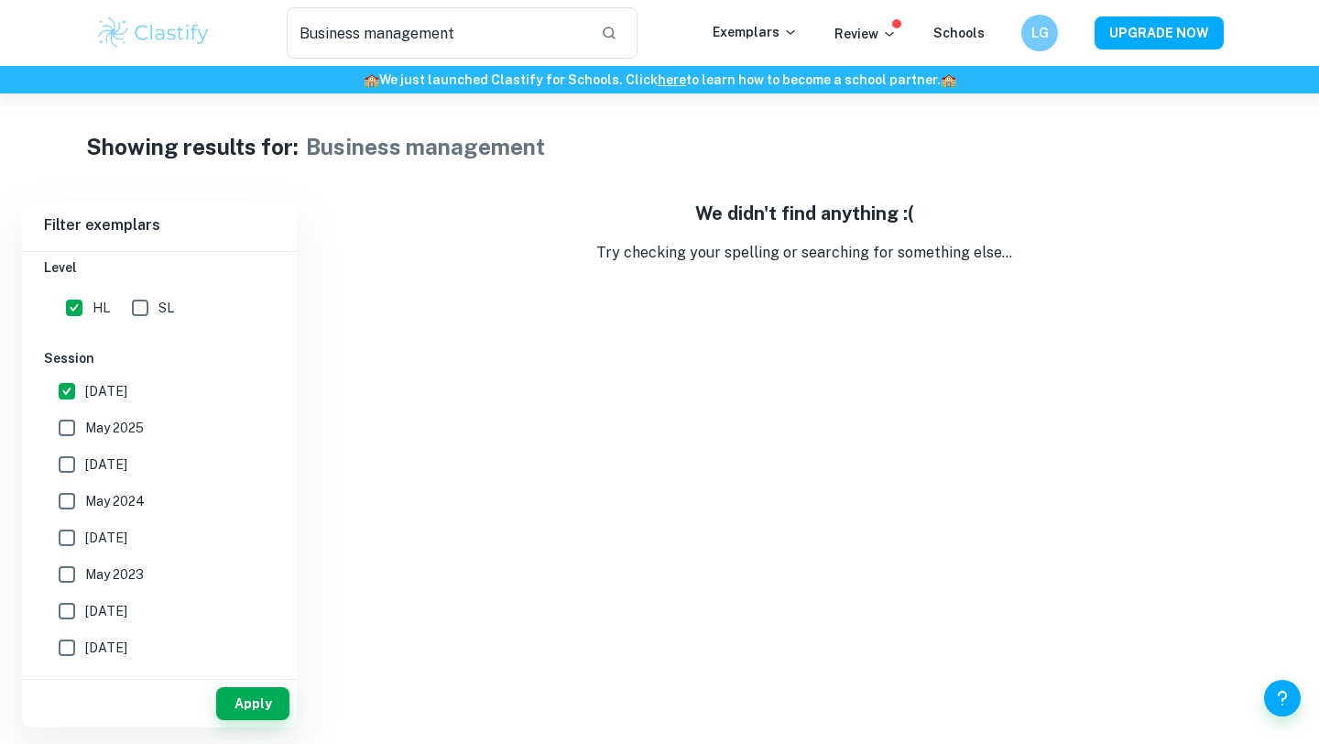
type input "Business management IA"
click at [73, 396] on input "[DATE]" at bounding box center [67, 391] width 37 height 37
checkbox input "false"
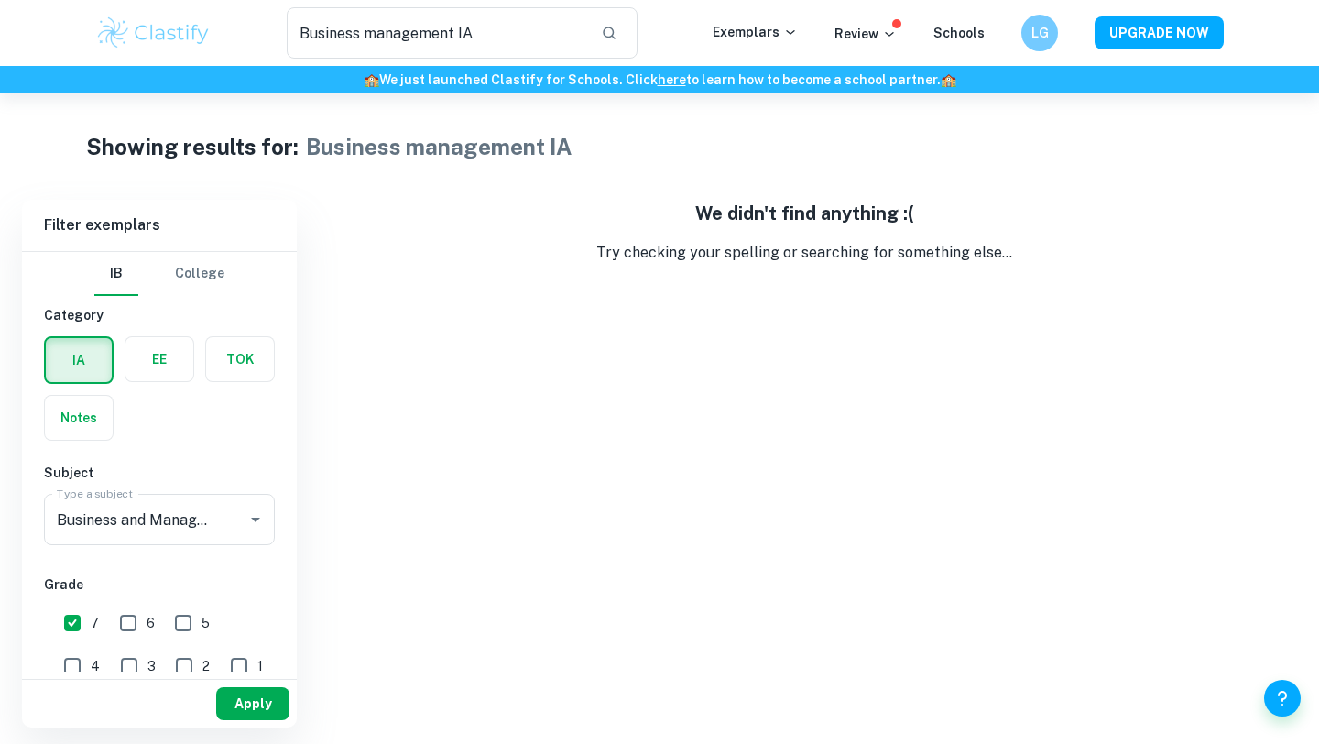
click at [268, 688] on button "Apply" at bounding box center [252, 703] width 73 height 33
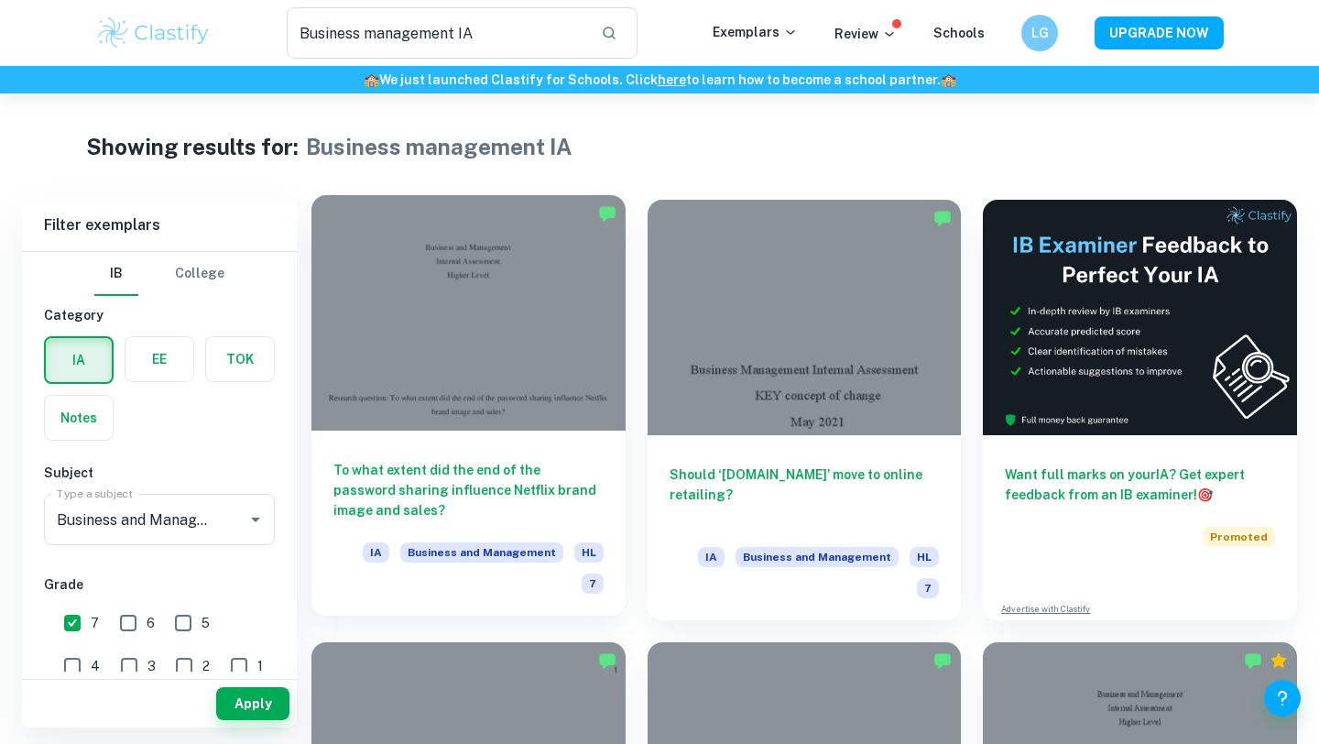
click at [529, 271] on div at bounding box center [468, 312] width 314 height 235
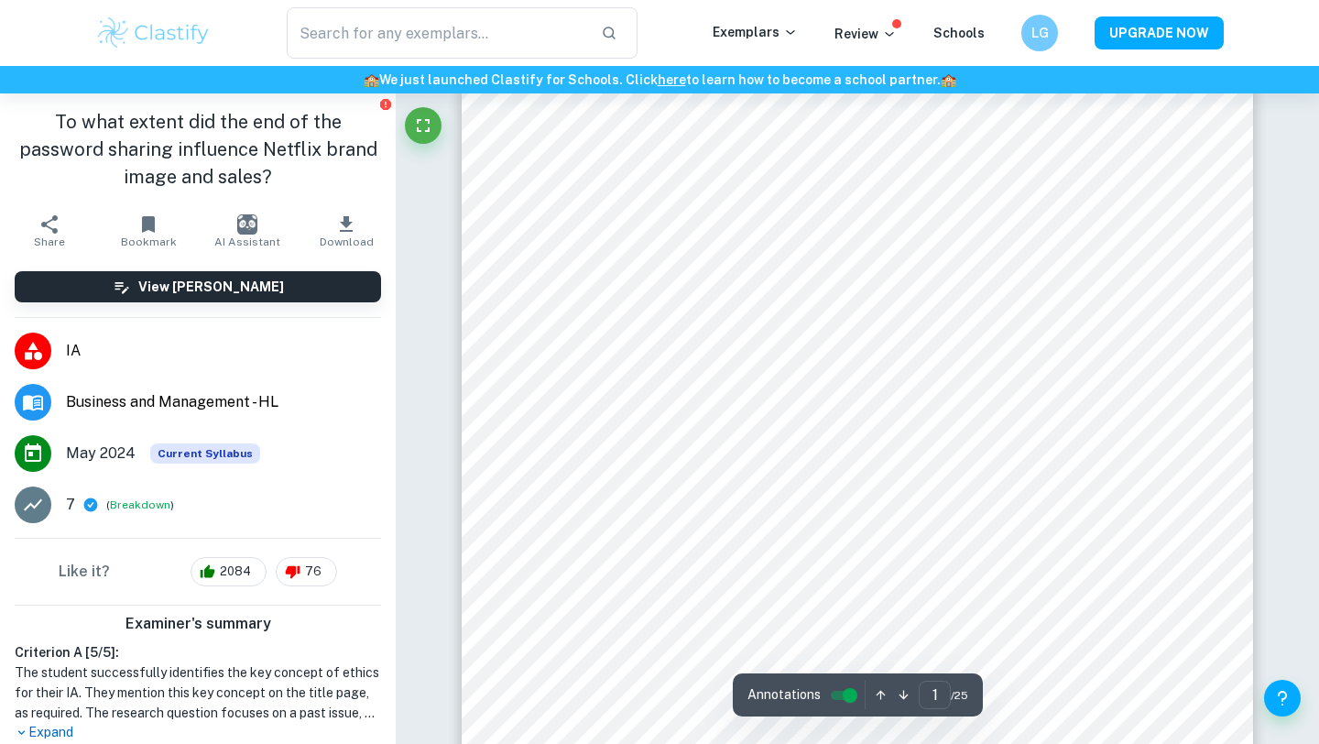
scroll to position [281, 0]
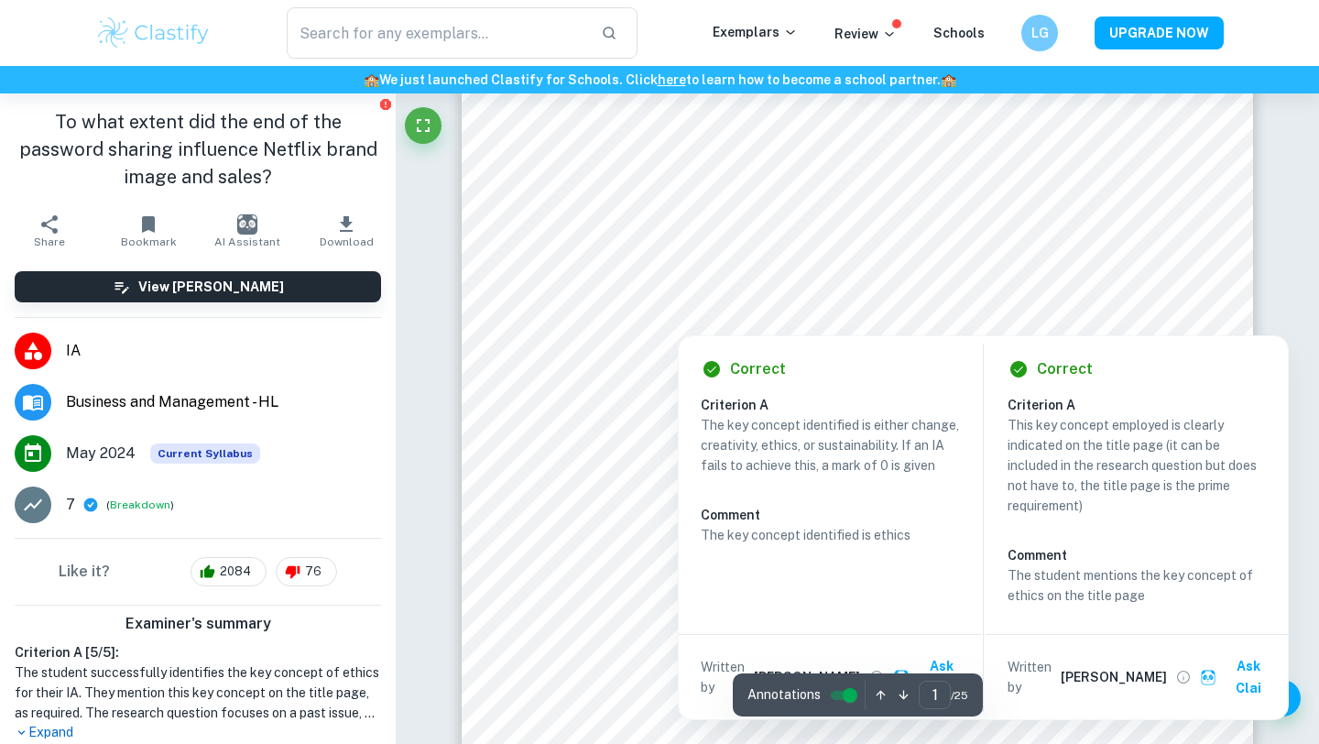
click at [826, 316] on div at bounding box center [857, 322] width 128 height 18
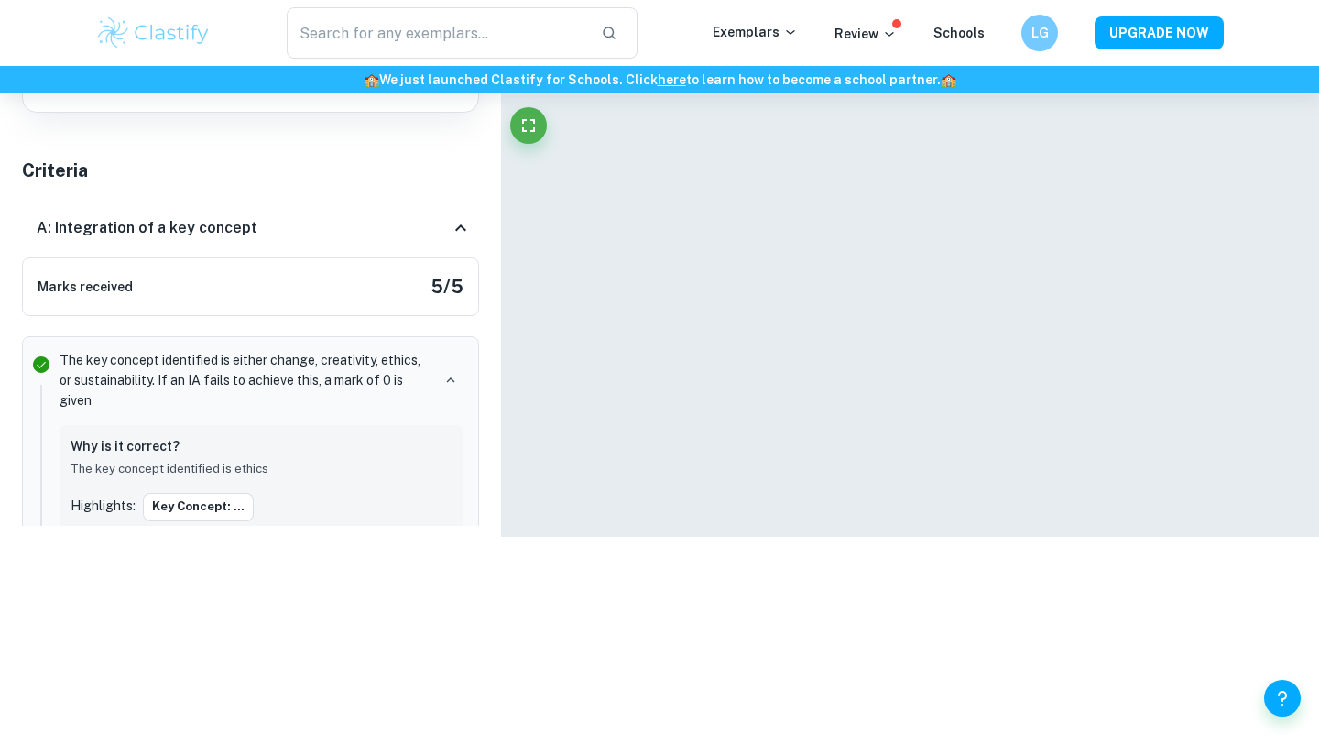
scroll to position [147, 0]
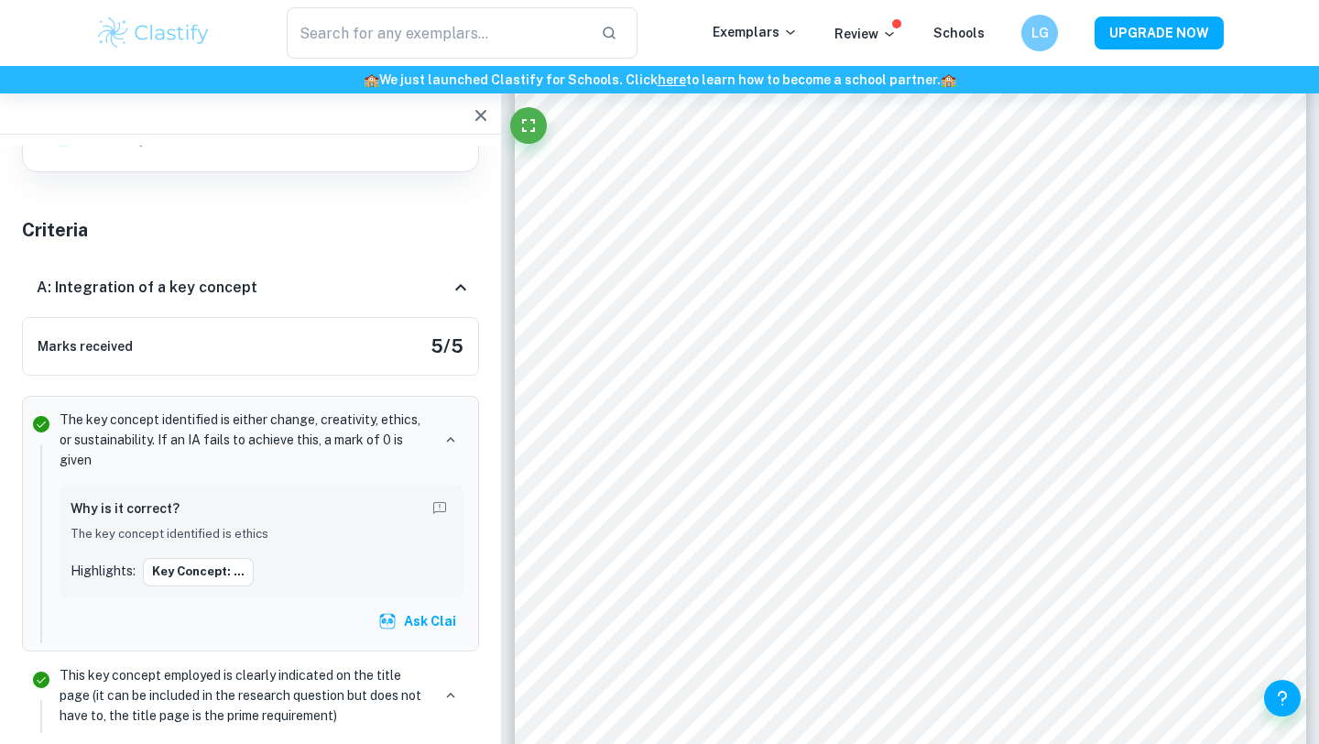
type input "Business management IA"
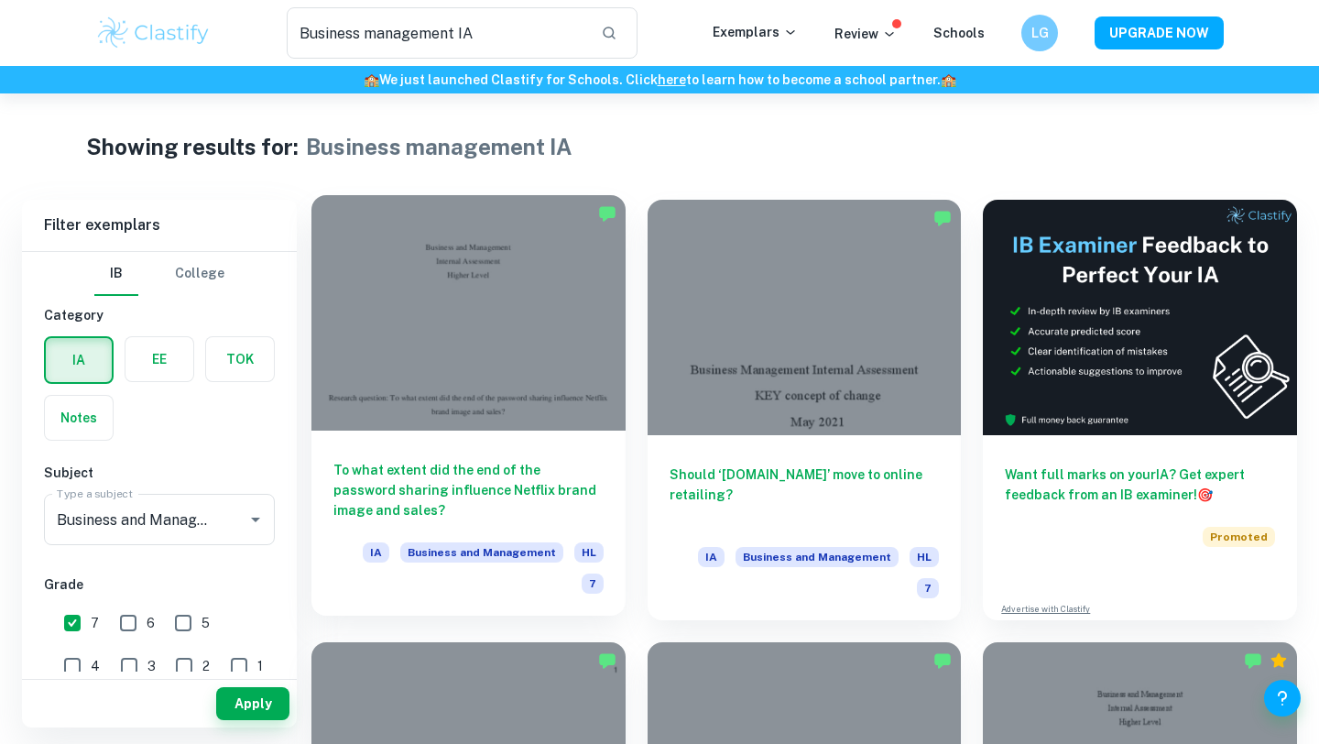
click at [474, 315] on div at bounding box center [468, 312] width 314 height 235
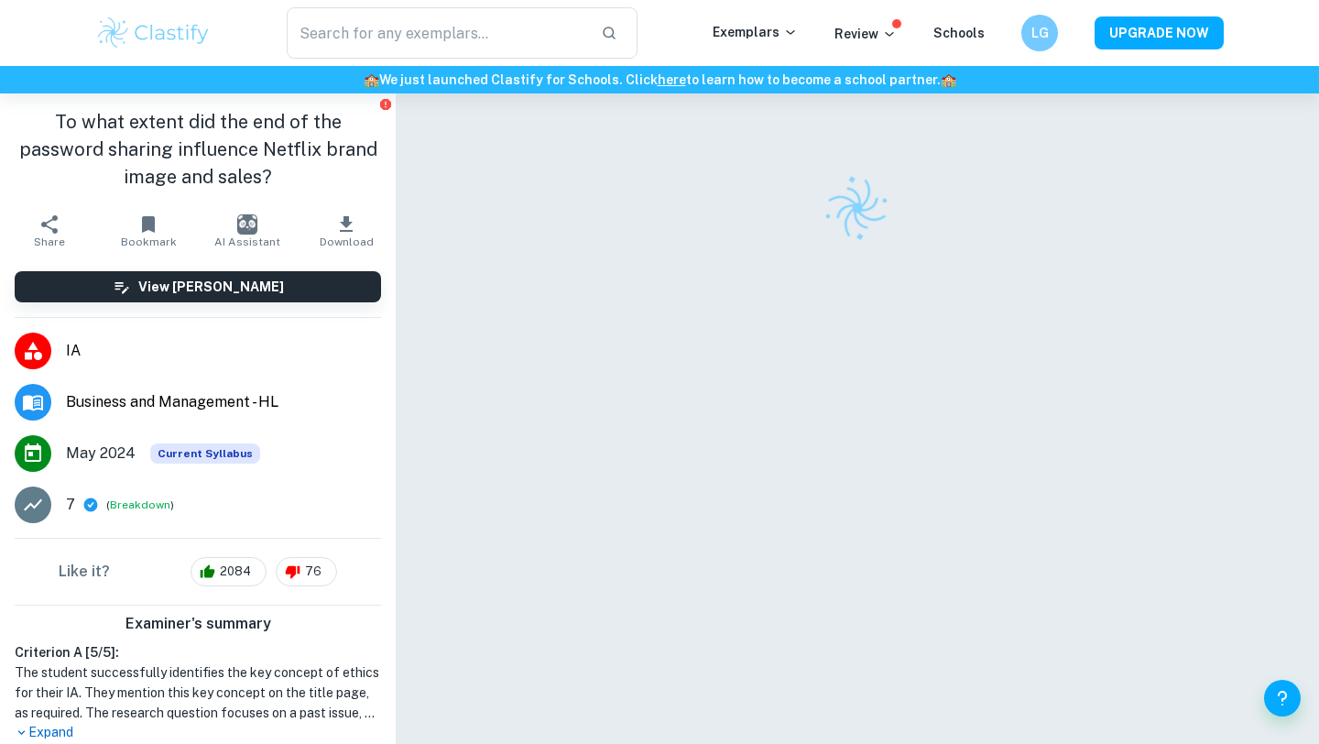
click at [889, 467] on div at bounding box center [856, 442] width 791 height 699
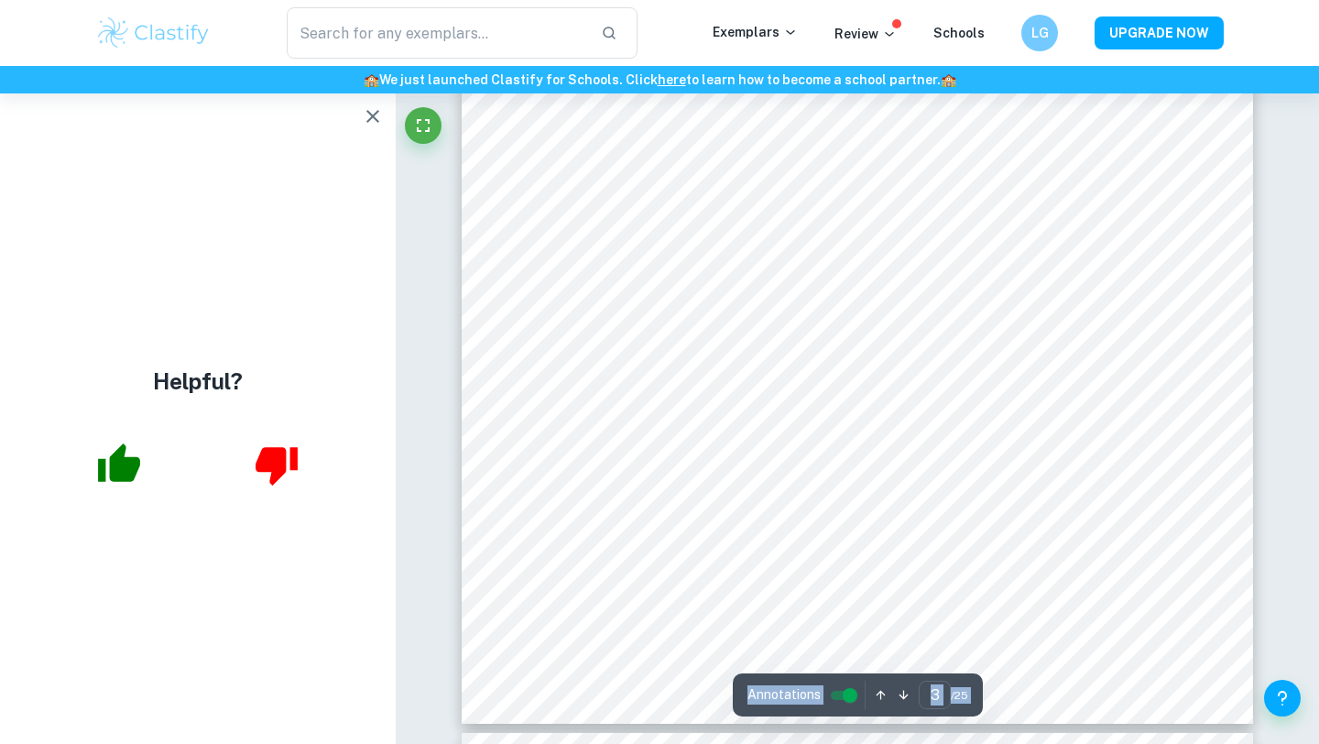
scroll to position [3097, 0]
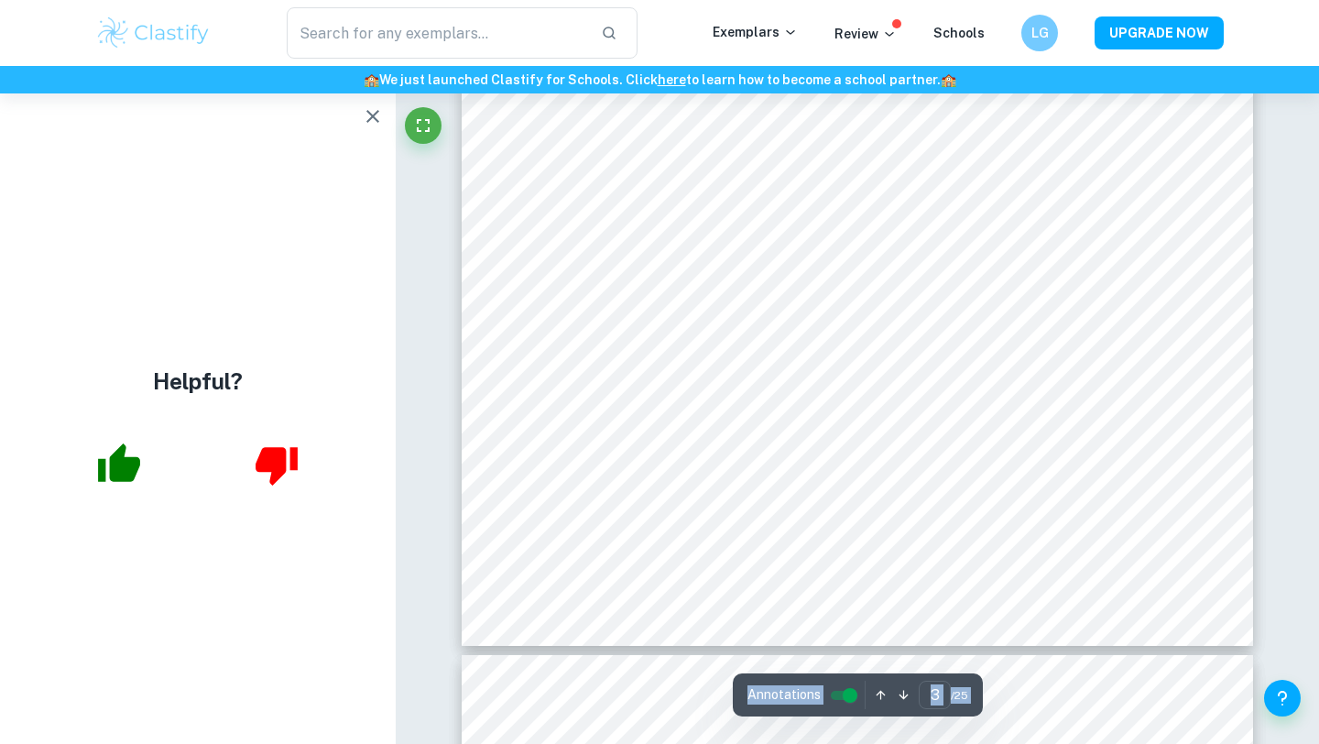
click at [373, 114] on icon "button" at bounding box center [373, 116] width 22 height 22
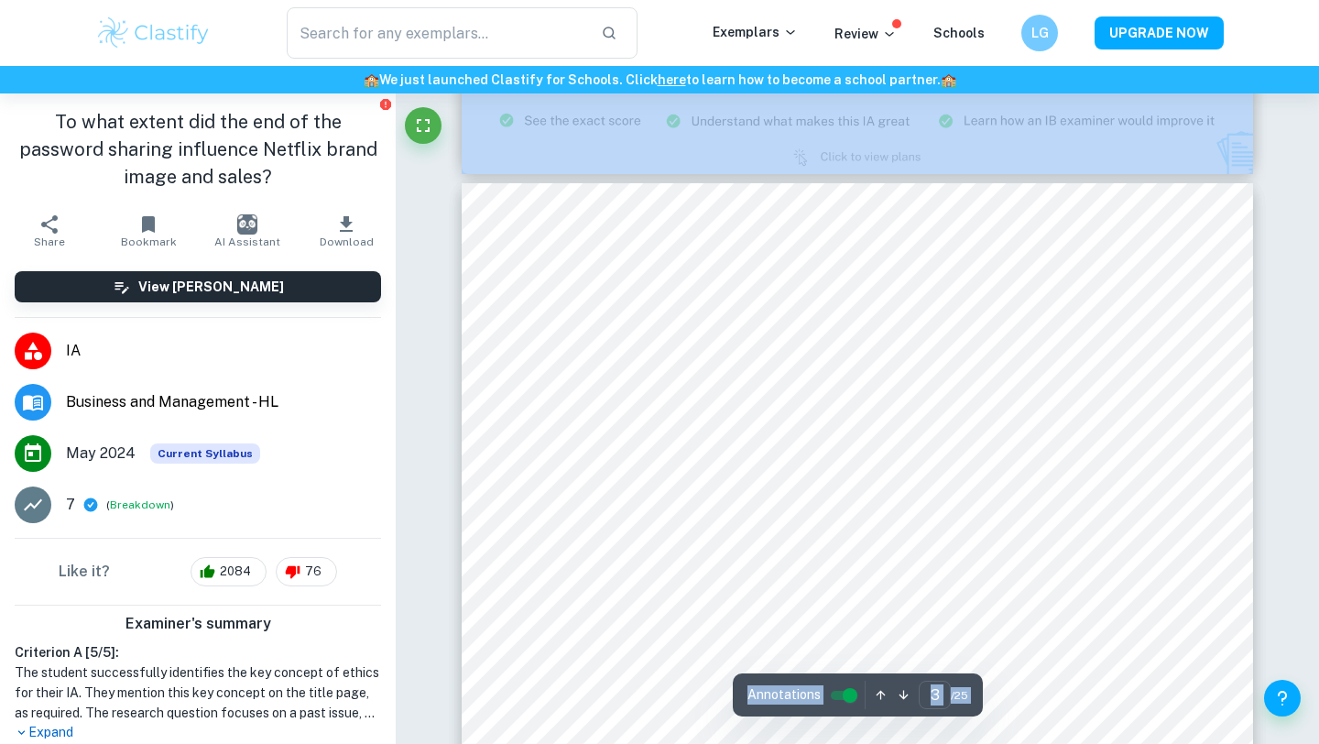
scroll to position [2439, 0]
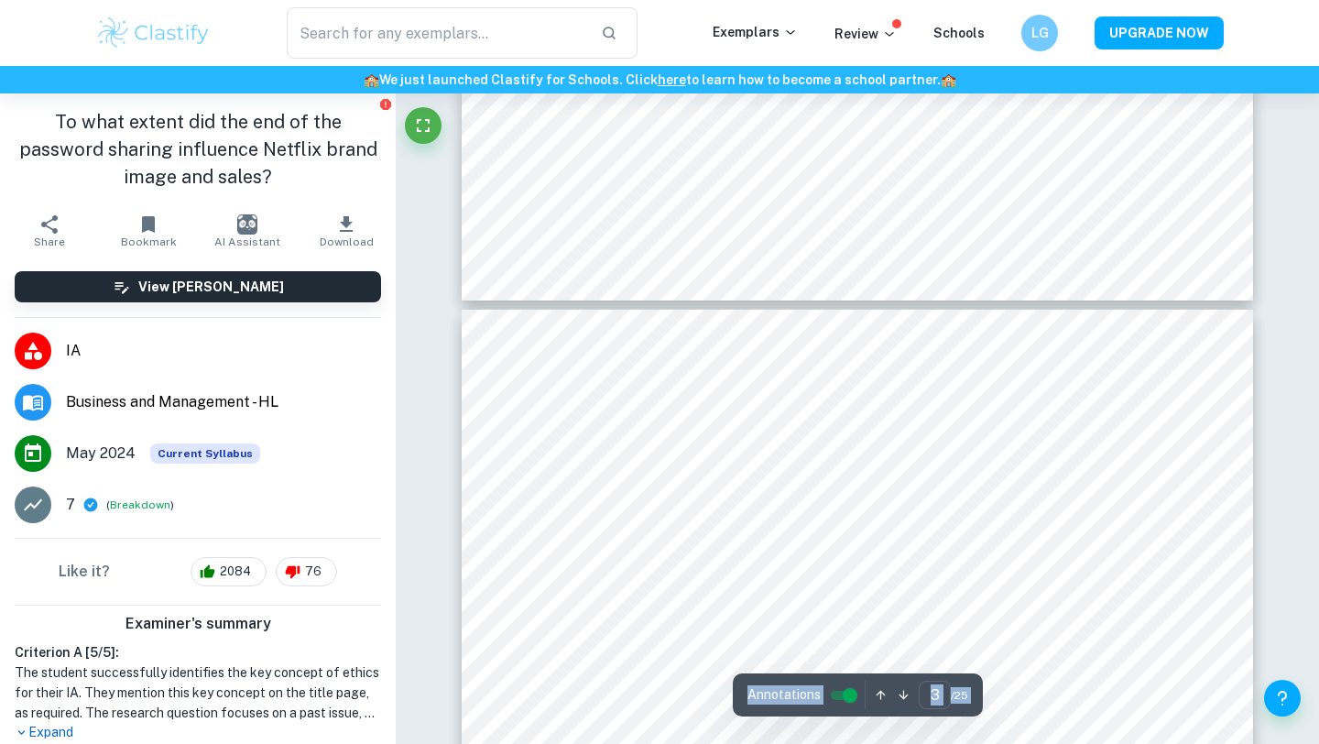
type input "4"
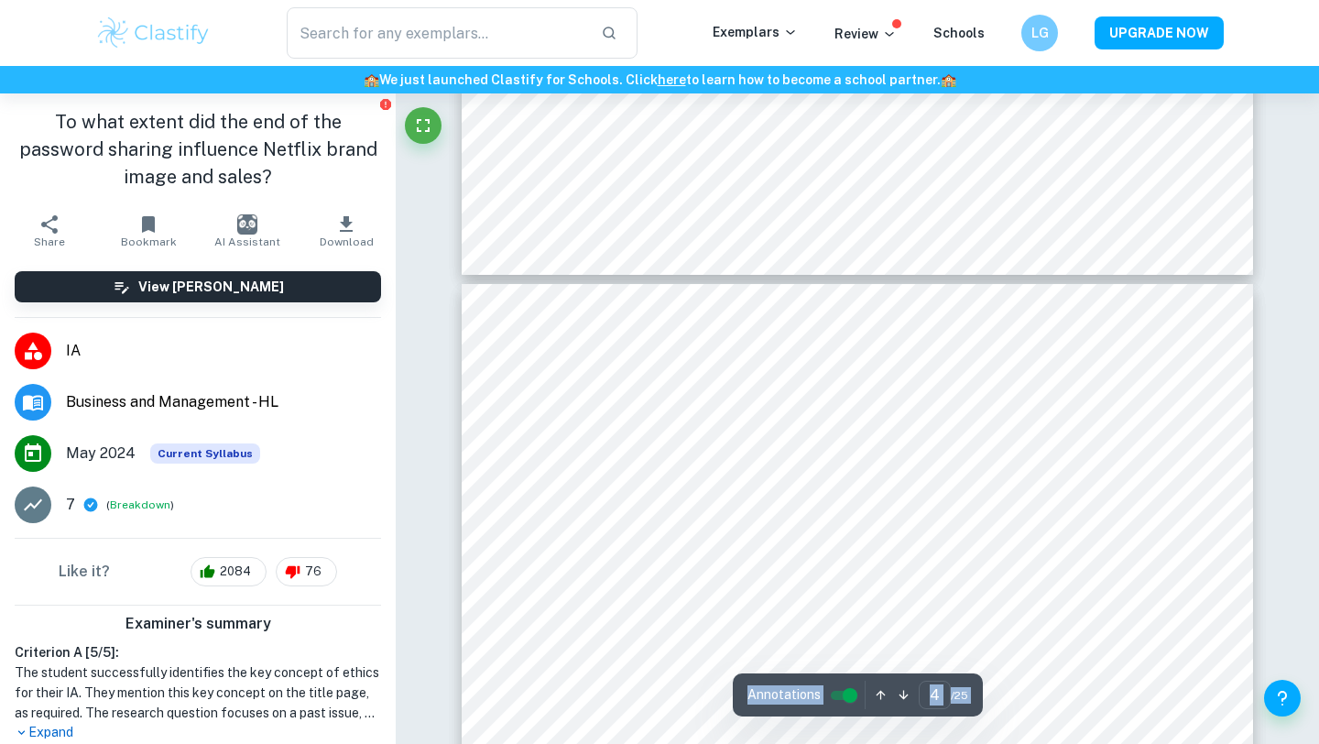
scroll to position [3859, 0]
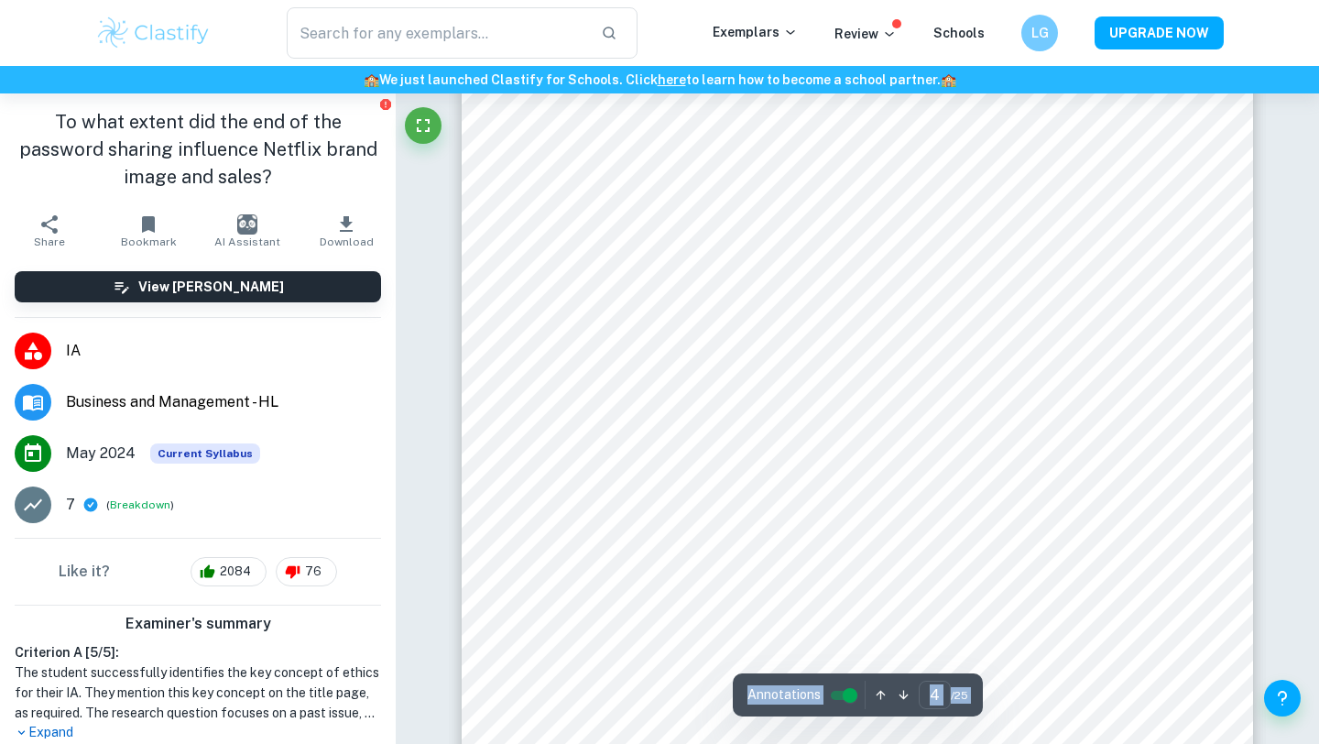
type input "Business management IA"
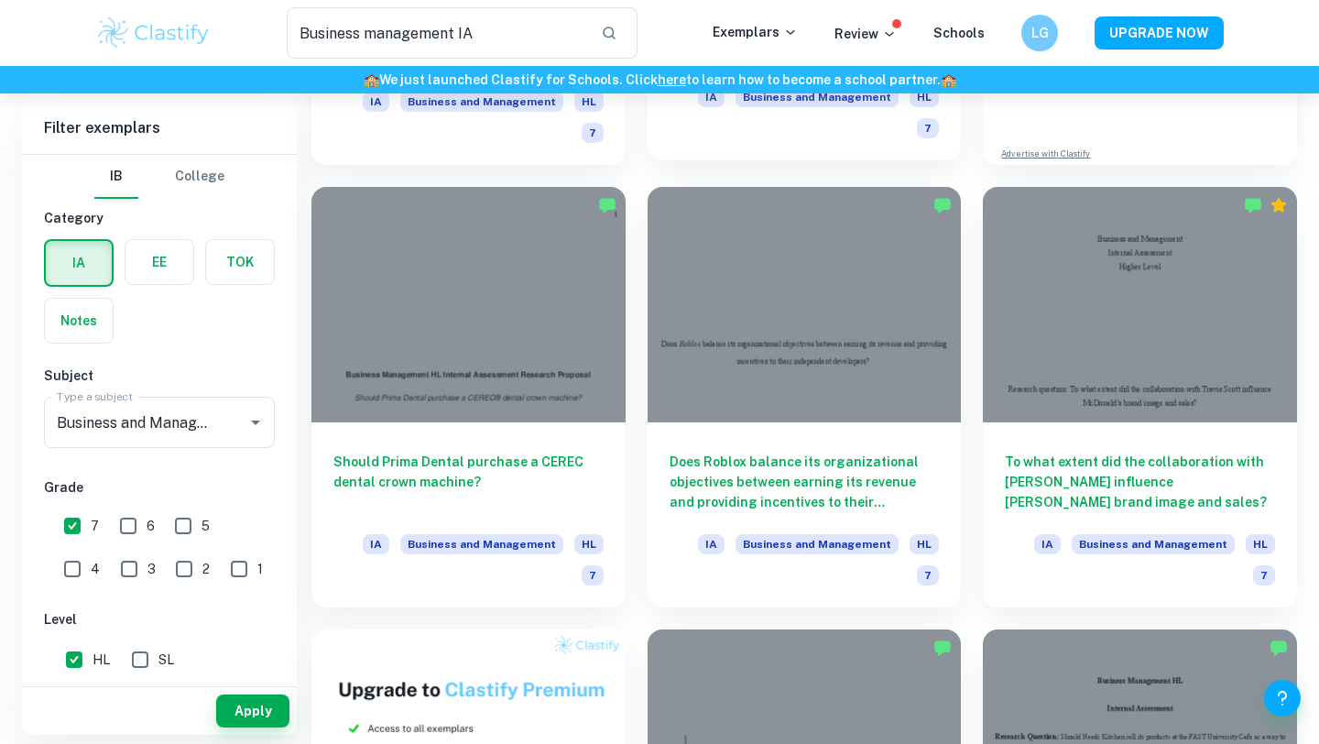
scroll to position [461, 0]
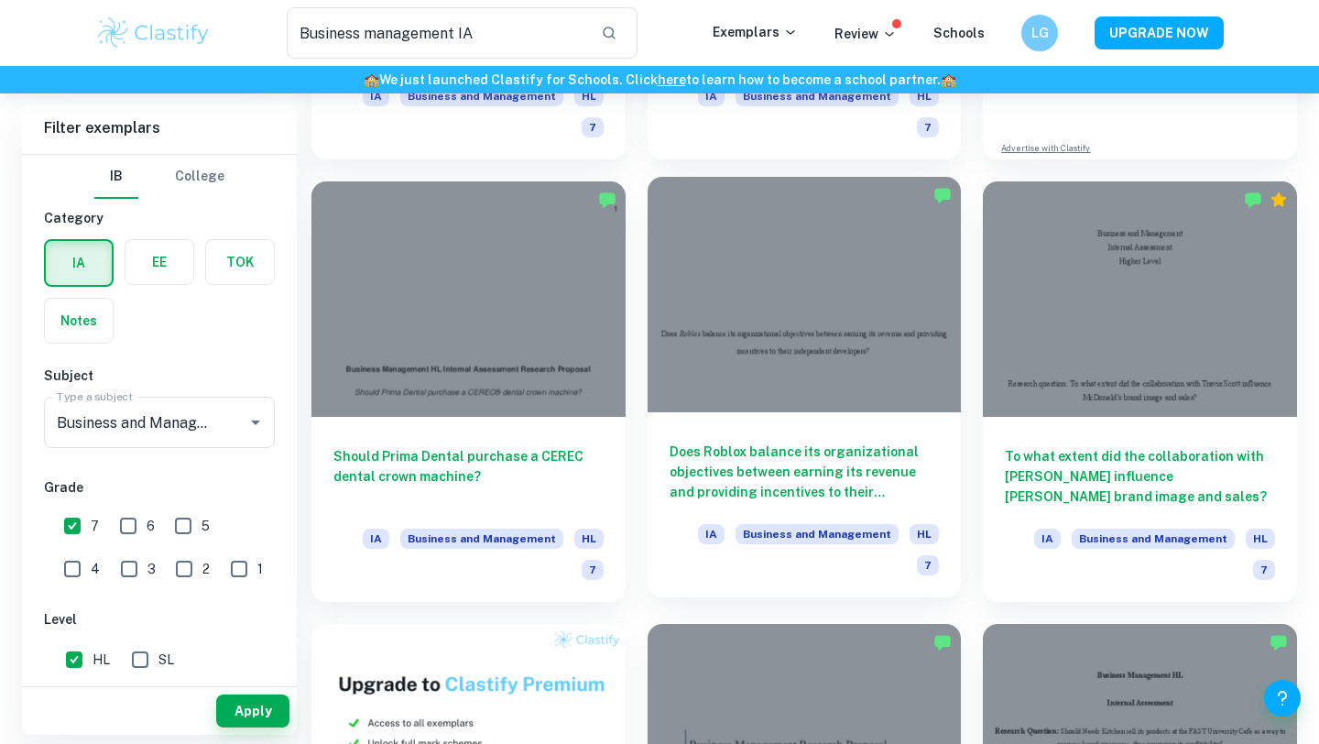
click at [842, 339] on div at bounding box center [804, 294] width 314 height 235
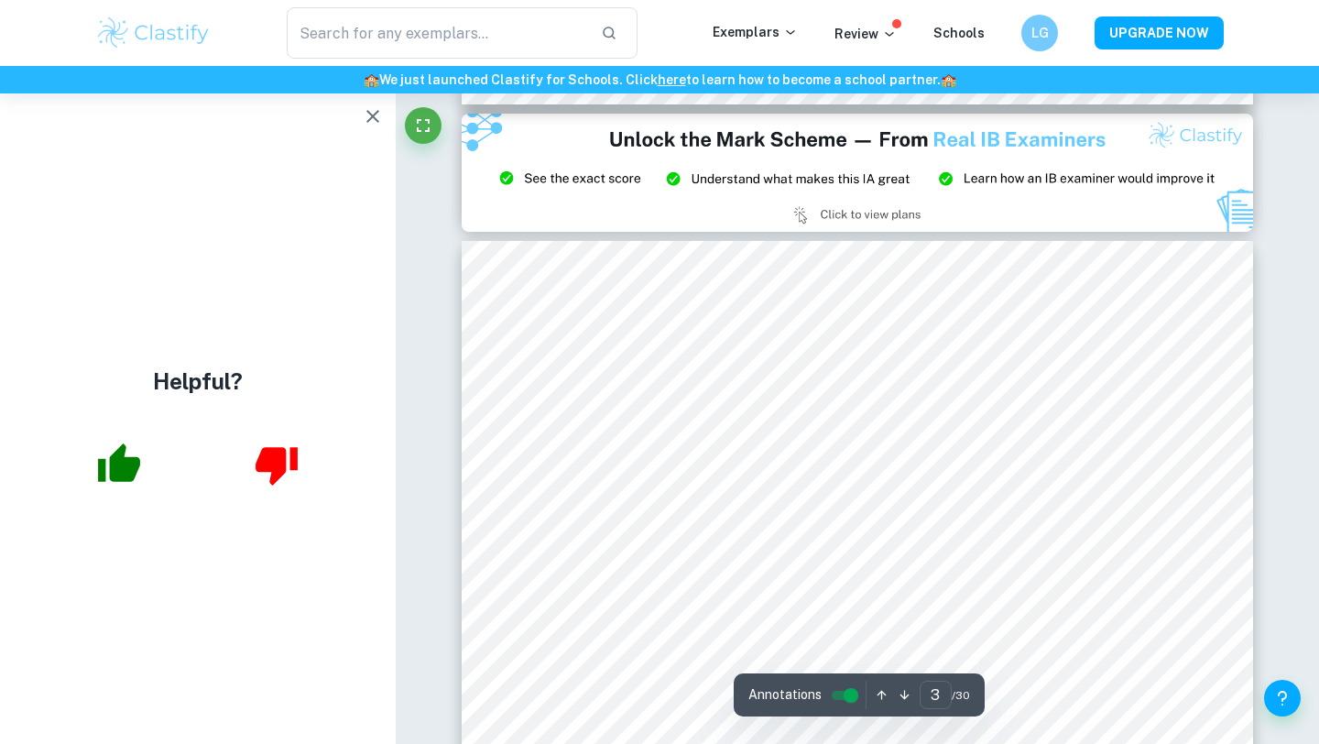
scroll to position [2153, 0]
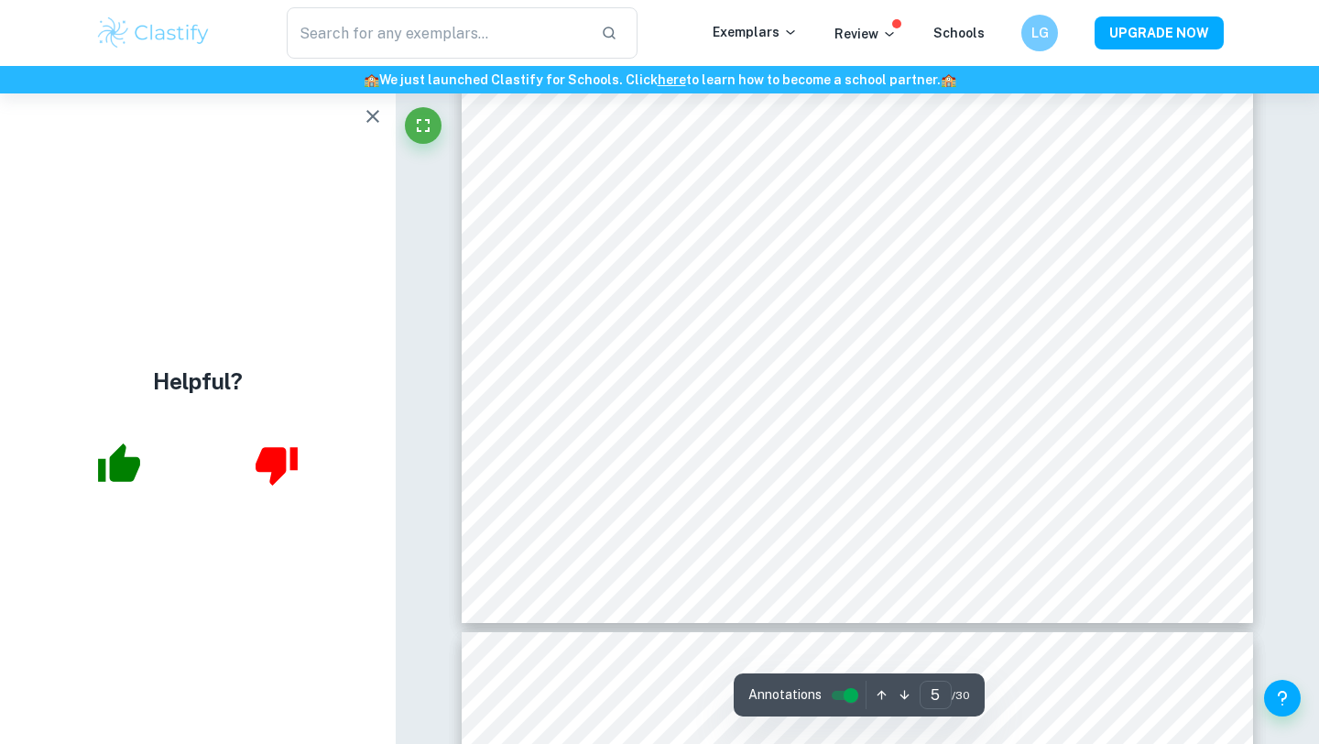
type input "6"
